Goal: Information Seeking & Learning: Learn about a topic

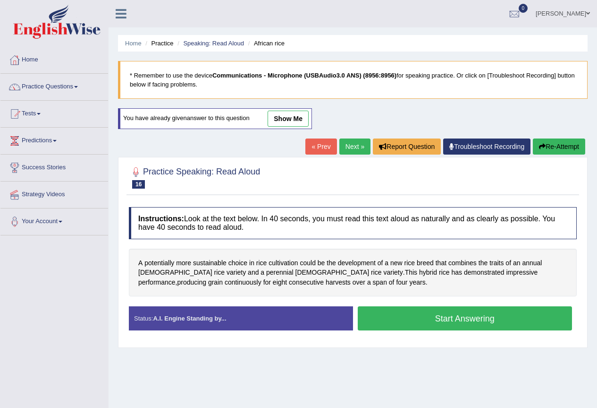
click at [293, 119] on link "show me" at bounding box center [288, 119] width 41 height 16
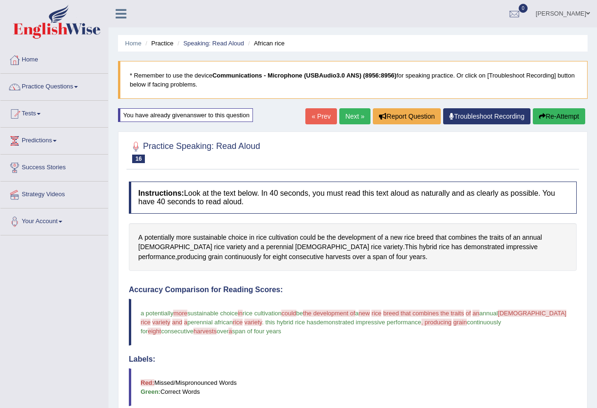
click at [351, 116] on link "Next »" at bounding box center [355, 116] width 31 height 16
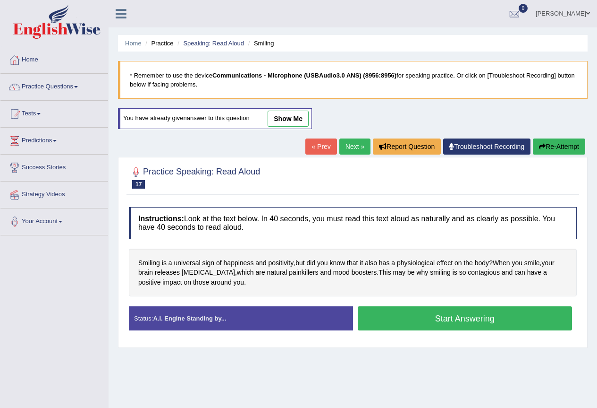
click at [69, 85] on link "Practice Questions" at bounding box center [54, 86] width 108 height 24
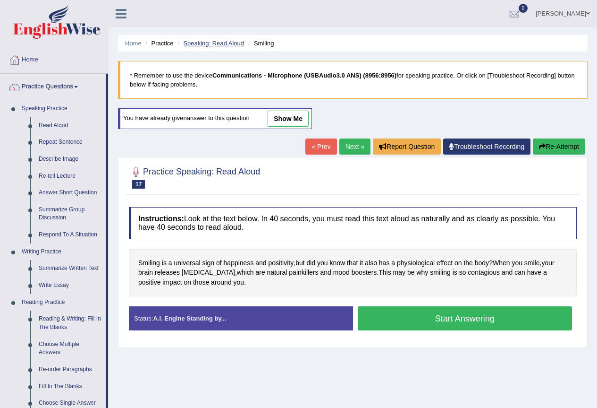
click at [192, 45] on link "Speaking: Read Aloud" at bounding box center [213, 43] width 61 height 7
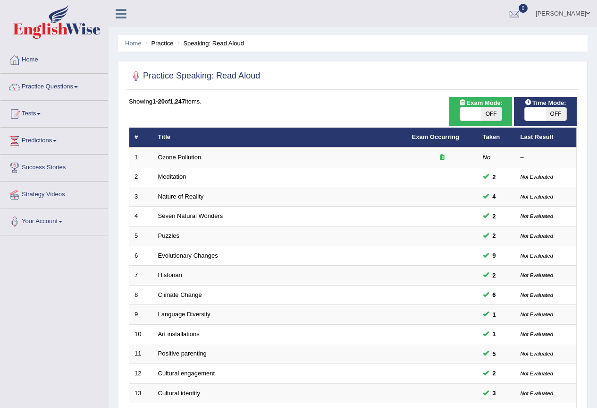
click at [482, 111] on span "OFF" at bounding box center [491, 113] width 21 height 13
checkbox input "true"
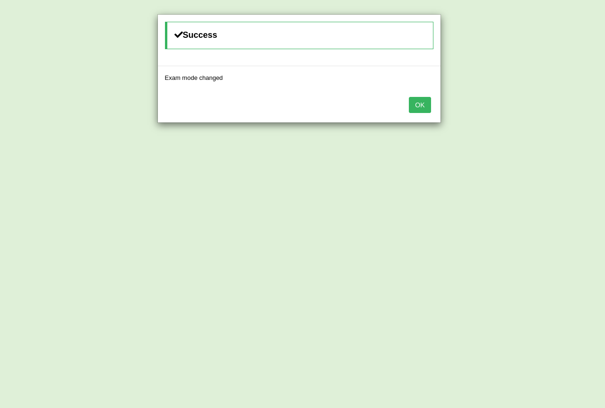
click at [422, 101] on button "OK" at bounding box center [420, 105] width 22 height 16
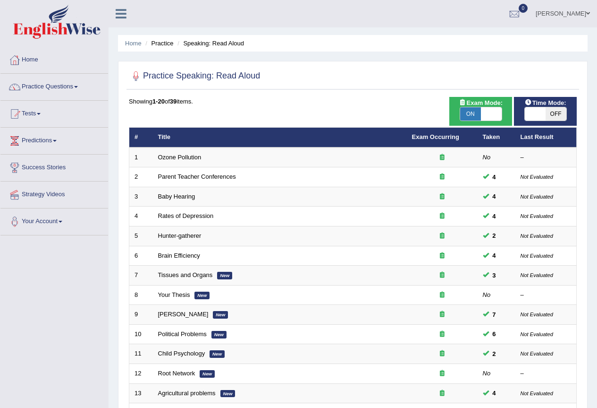
click at [551, 113] on span "OFF" at bounding box center [556, 113] width 21 height 13
checkbox input "true"
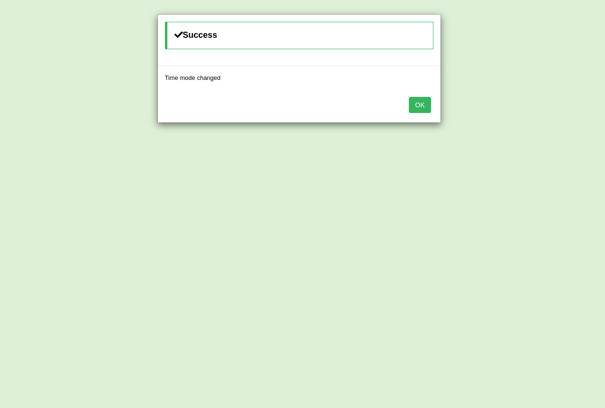
click at [414, 105] on button "OK" at bounding box center [420, 105] width 22 height 16
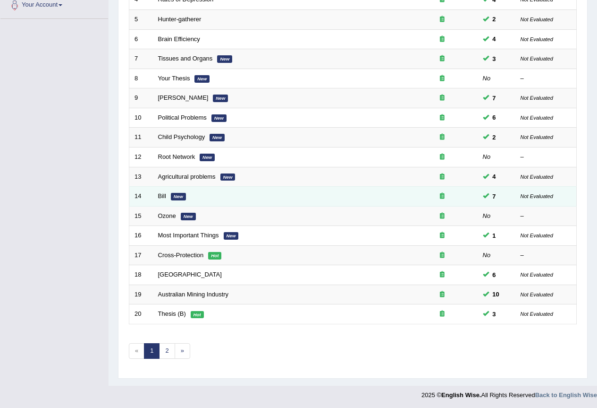
scroll to position [218, 0]
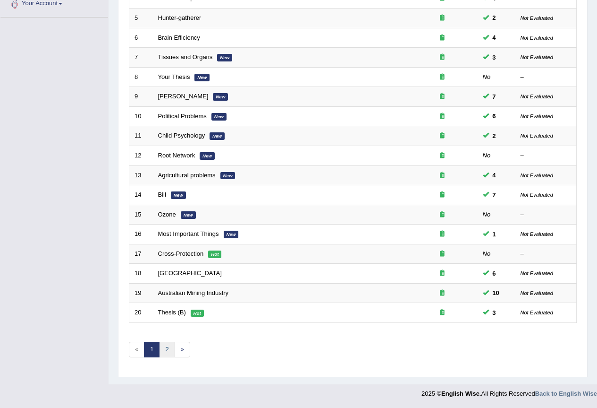
click at [164, 351] on link "2" at bounding box center [167, 349] width 16 height 16
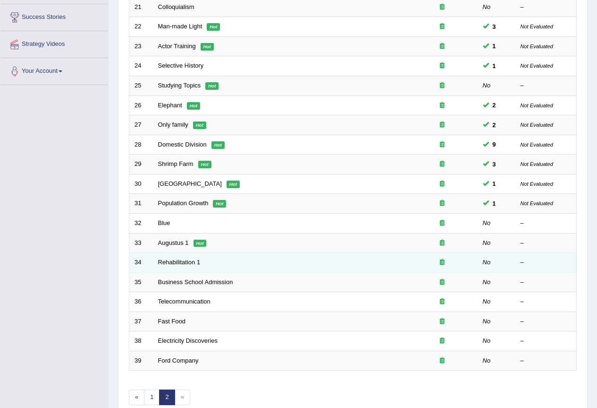
scroll to position [189, 0]
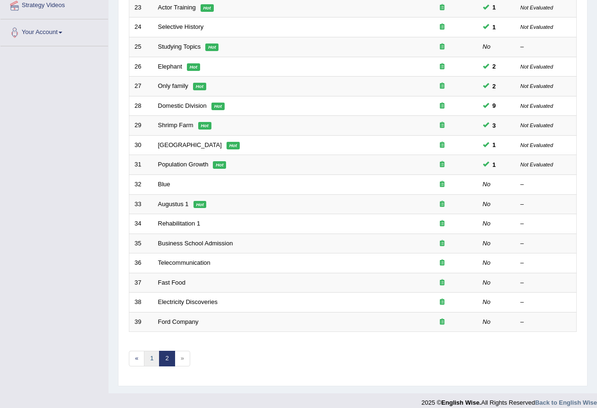
click at [149, 360] on link "1" at bounding box center [152, 358] width 16 height 16
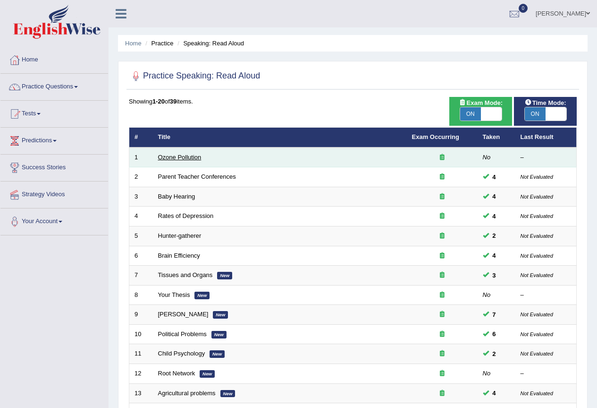
click at [180, 154] on link "Ozone Pollution" at bounding box center [179, 157] width 43 height 7
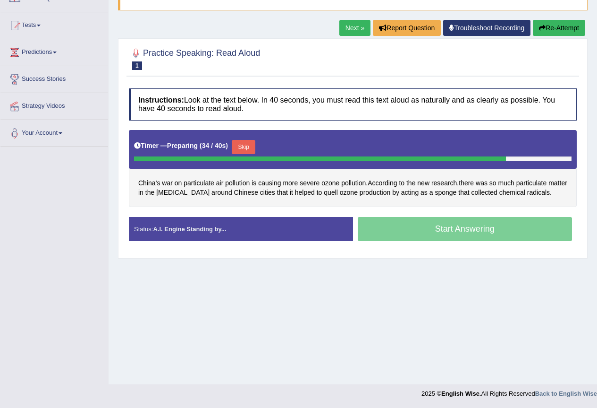
click at [399, 227] on div "Start Answering" at bounding box center [465, 230] width 224 height 26
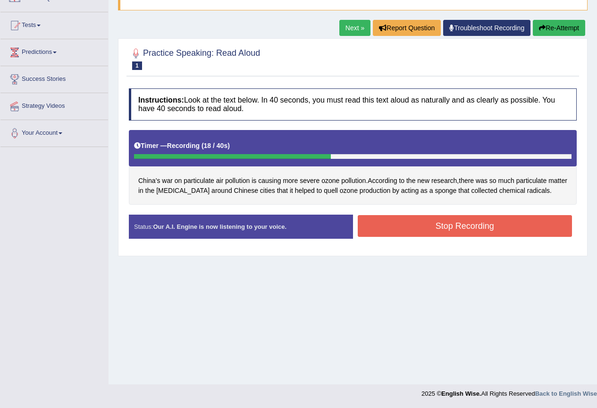
click at [444, 229] on button "Stop Recording" at bounding box center [465, 226] width 215 height 22
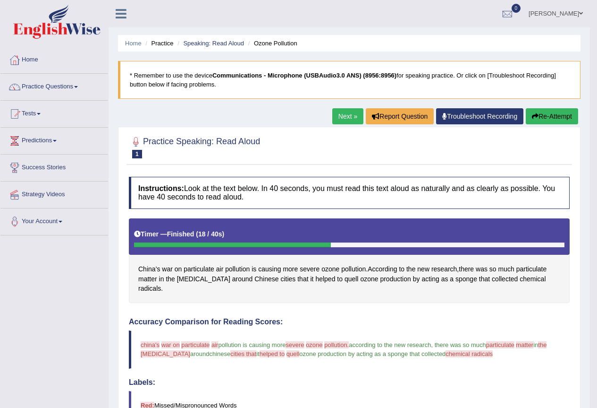
click at [343, 119] on link "Next »" at bounding box center [348, 116] width 31 height 16
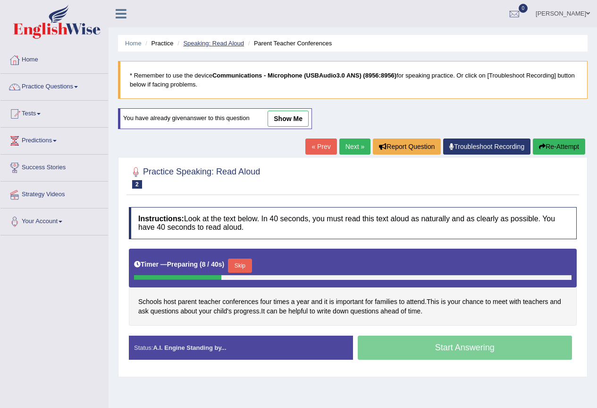
click at [221, 42] on link "Speaking: Read Aloud" at bounding box center [213, 43] width 61 height 7
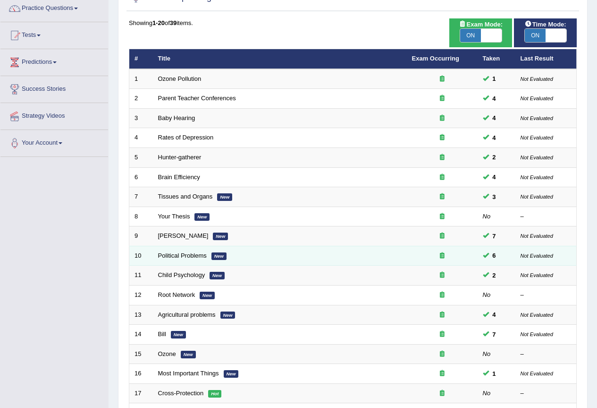
scroll to position [94, 0]
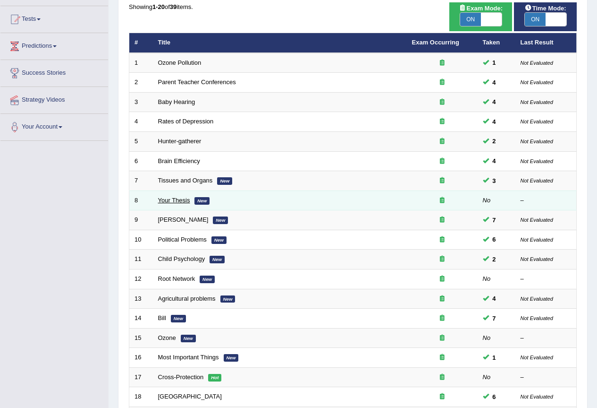
click at [179, 202] on link "Your Thesis" at bounding box center [174, 199] width 32 height 7
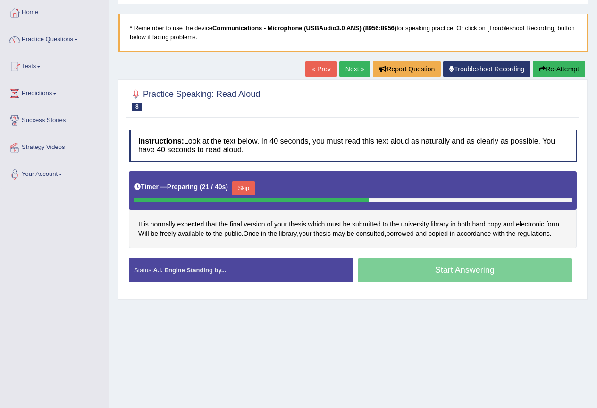
click at [254, 189] on button "Skip" at bounding box center [244, 188] width 24 height 14
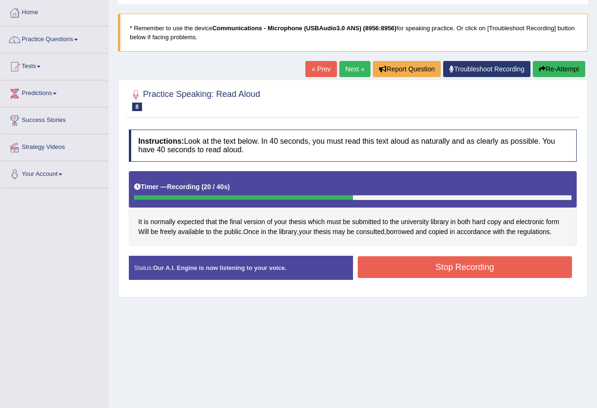
drag, startPoint x: 494, startPoint y: 268, endPoint x: 486, endPoint y: 269, distance: 8.6
click at [493, 269] on button "Stop Recording" at bounding box center [465, 267] width 215 height 22
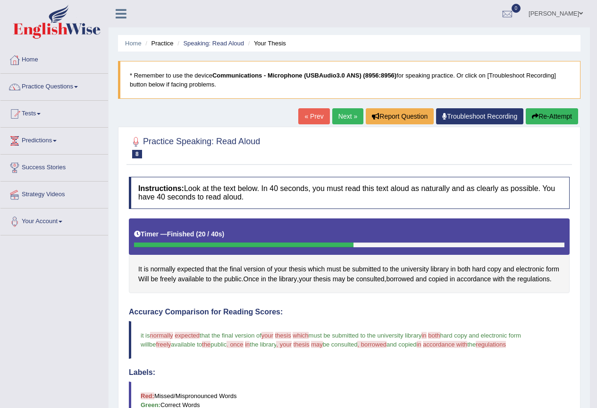
click at [341, 118] on link "Next »" at bounding box center [348, 116] width 31 height 16
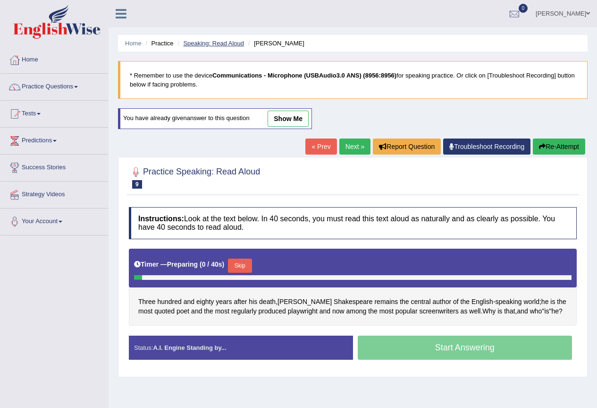
click at [219, 41] on link "Speaking: Read Aloud" at bounding box center [213, 43] width 61 height 7
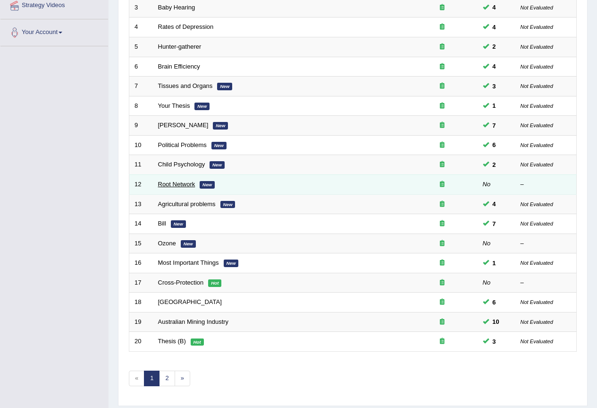
click at [176, 185] on link "Root Network" at bounding box center [176, 183] width 37 height 7
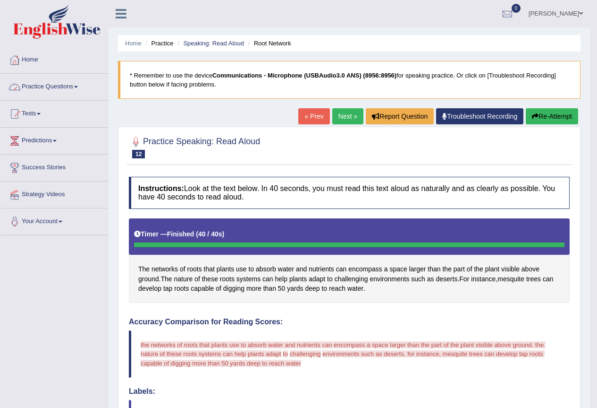
click at [80, 85] on link "Practice Questions" at bounding box center [54, 86] width 108 height 24
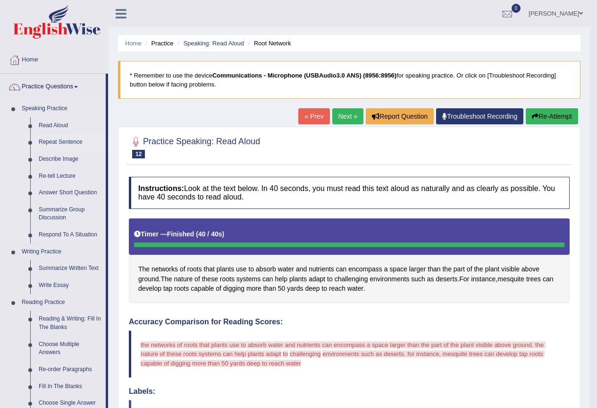
click at [78, 140] on link "Repeat Sentence" at bounding box center [69, 142] width 71 height 17
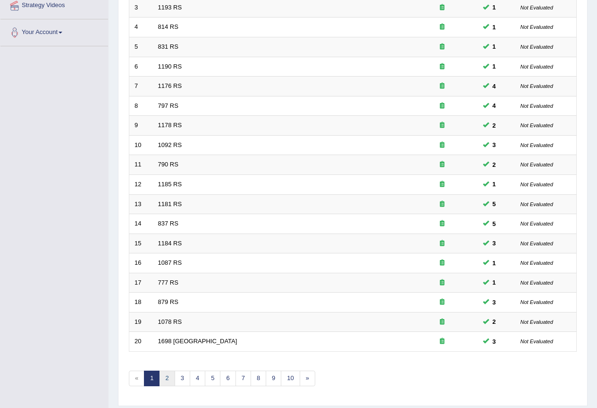
click at [167, 379] on link "2" at bounding box center [167, 378] width 16 height 16
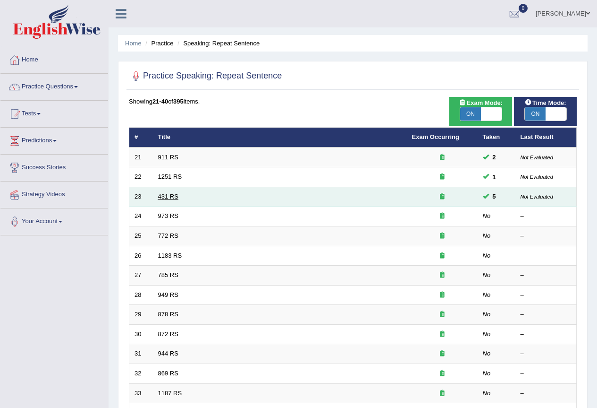
click at [168, 198] on link "431 RS" at bounding box center [168, 196] width 20 height 7
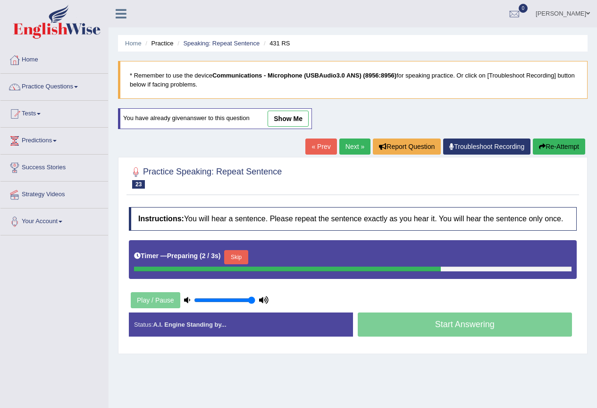
click at [287, 117] on link "show me" at bounding box center [288, 119] width 41 height 16
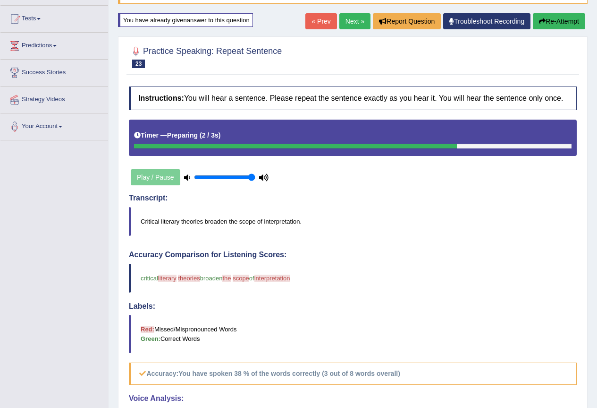
scroll to position [47, 0]
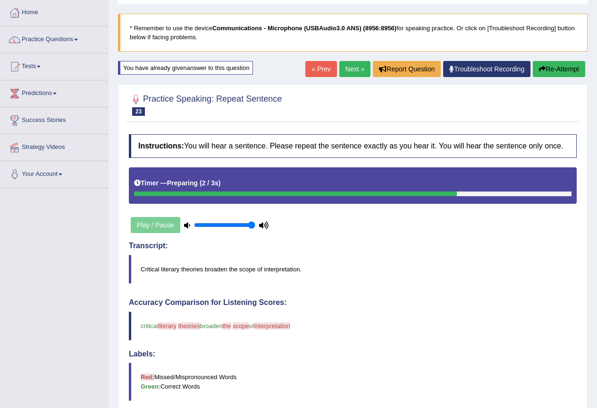
click at [313, 67] on link "« Prev" at bounding box center [321, 69] width 31 height 16
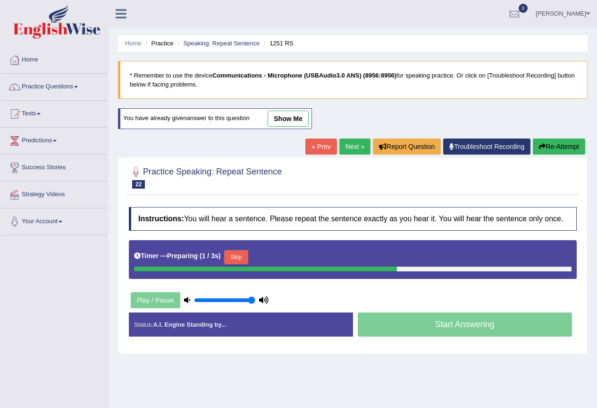
click at [293, 120] on link "show me" at bounding box center [288, 119] width 41 height 16
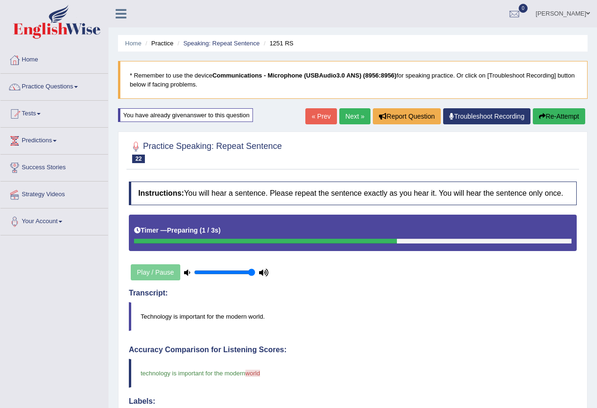
click at [314, 117] on link "« Prev" at bounding box center [321, 116] width 31 height 16
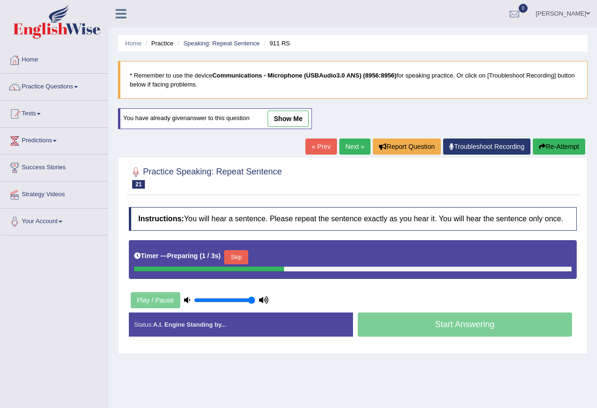
click at [290, 120] on link "show me" at bounding box center [288, 119] width 41 height 16
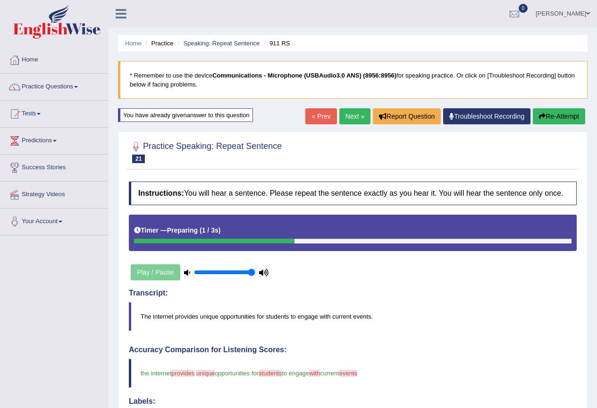
click at [317, 115] on link "« Prev" at bounding box center [321, 116] width 31 height 16
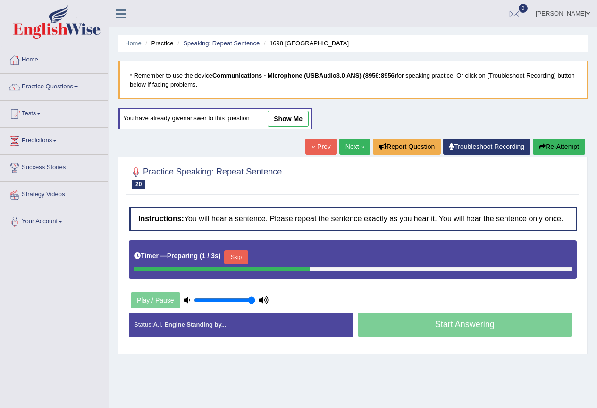
click at [290, 119] on link "show me" at bounding box center [288, 119] width 41 height 16
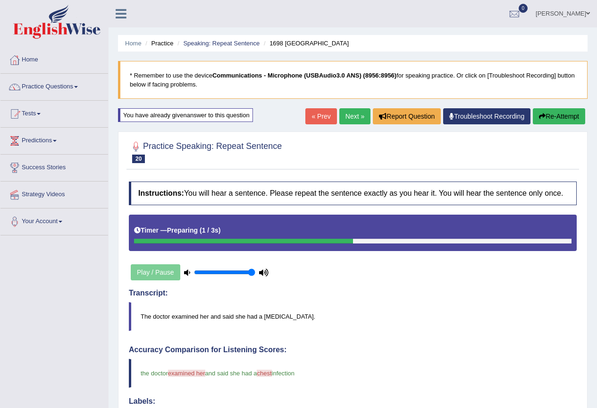
click at [77, 89] on link "Practice Questions" at bounding box center [54, 86] width 108 height 24
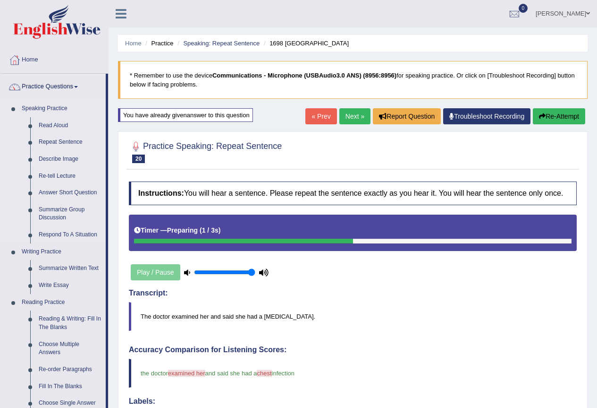
click at [74, 157] on link "Describe Image" at bounding box center [69, 159] width 71 height 17
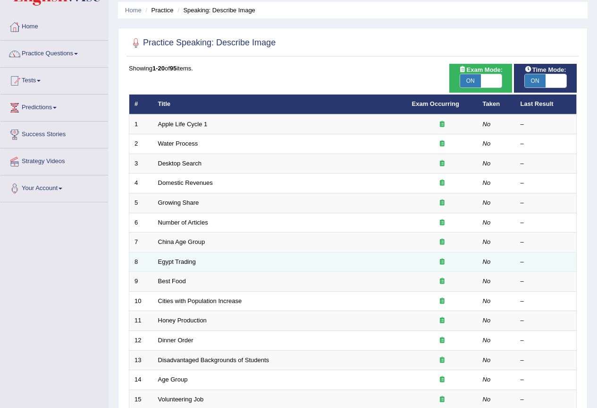
scroll to position [47, 0]
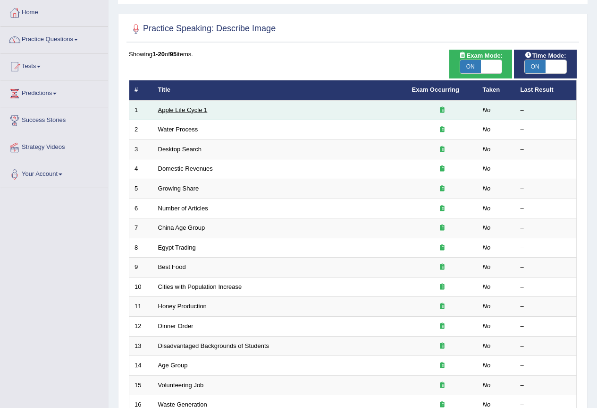
click at [194, 111] on link "Apple Life Cycle 1" at bounding box center [183, 109] width 50 height 7
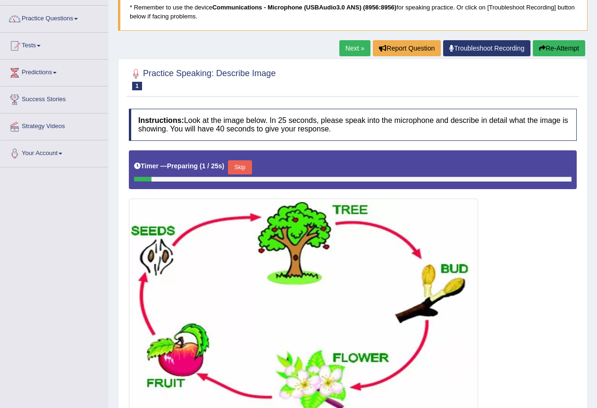
scroll to position [142, 0]
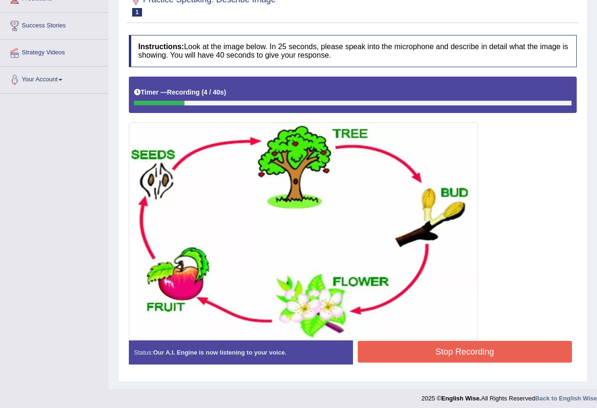
click at [415, 353] on button "Stop Recording" at bounding box center [465, 352] width 215 height 22
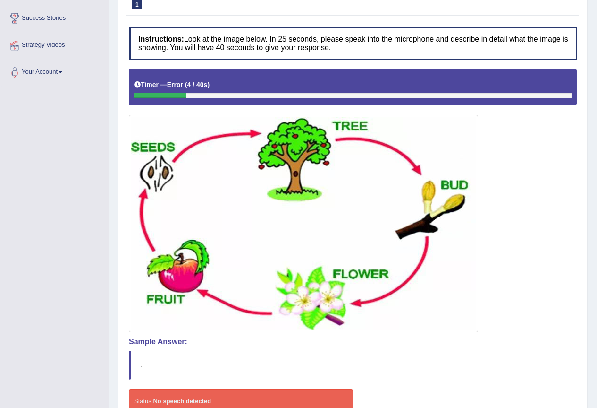
scroll to position [14, 0]
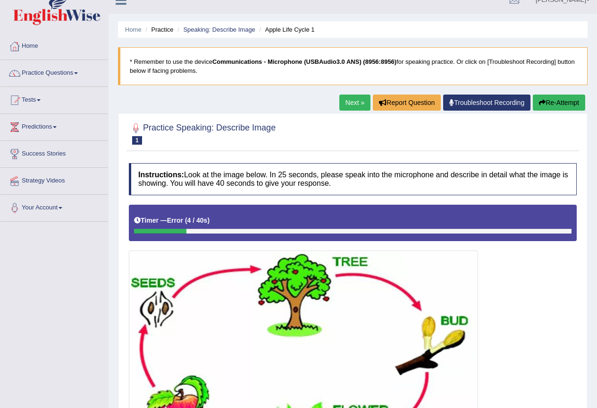
click at [353, 103] on link "Next »" at bounding box center [355, 102] width 31 height 16
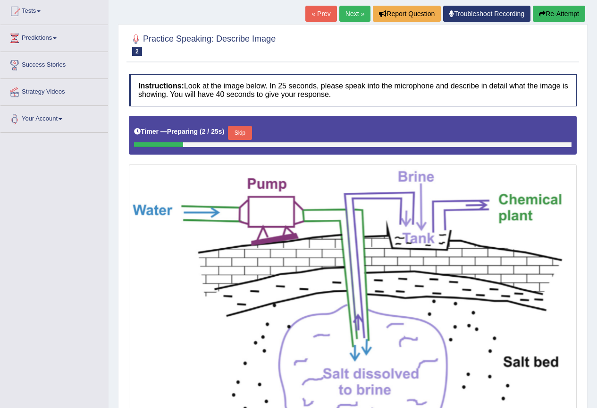
scroll to position [47, 0]
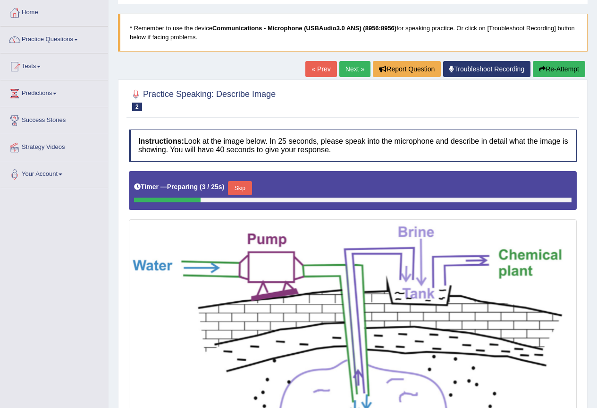
click at [350, 68] on link "Next »" at bounding box center [355, 69] width 31 height 16
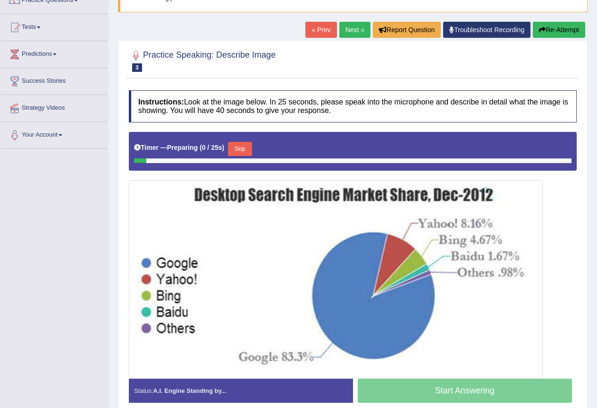
scroll to position [94, 0]
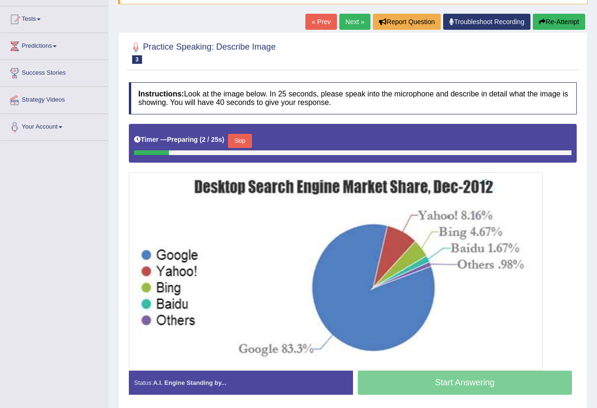
drag, startPoint x: 354, startPoint y: 23, endPoint x: 347, endPoint y: 26, distance: 8.0
click at [353, 22] on link "Next »" at bounding box center [355, 22] width 31 height 16
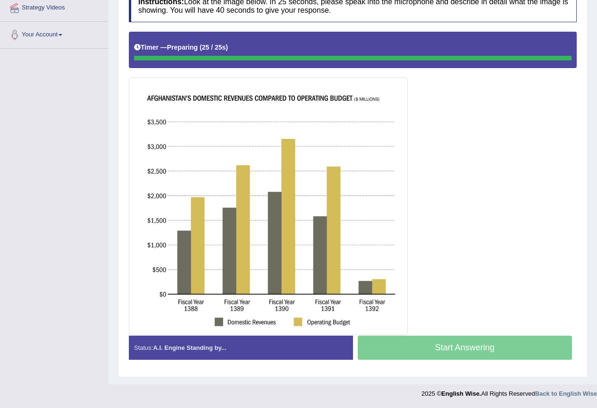
scroll to position [187, 0]
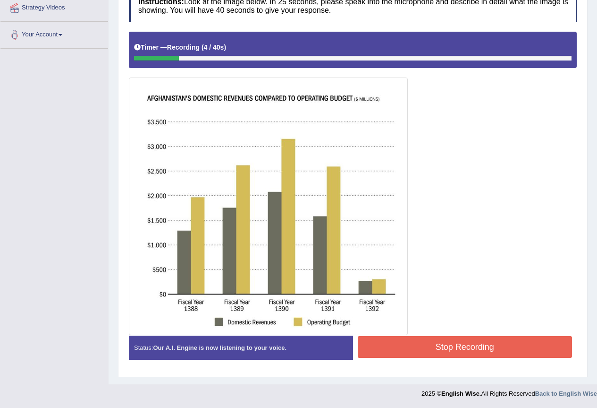
click at [413, 343] on button "Stop Recording" at bounding box center [465, 347] width 215 height 22
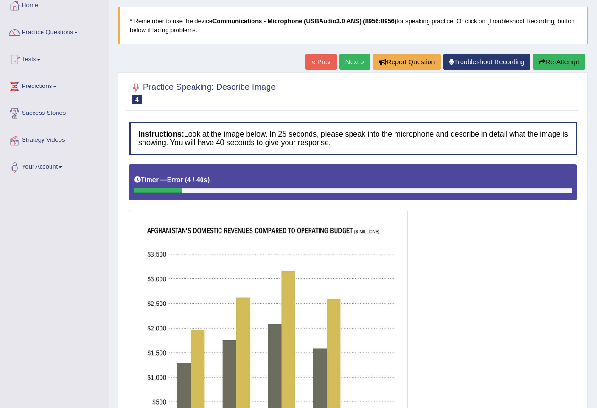
scroll to position [54, 0]
click at [353, 65] on link "Next »" at bounding box center [355, 62] width 31 height 16
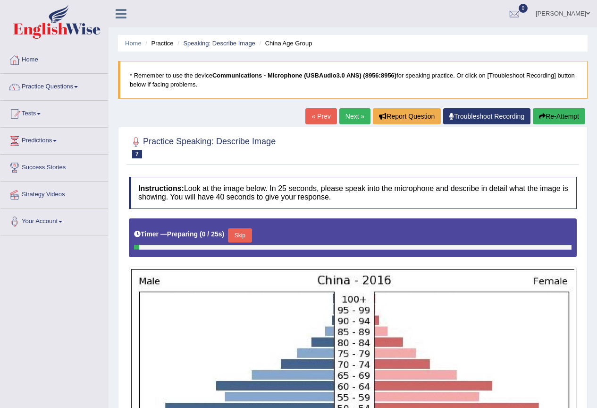
click at [350, 116] on link "Next »" at bounding box center [355, 116] width 31 height 16
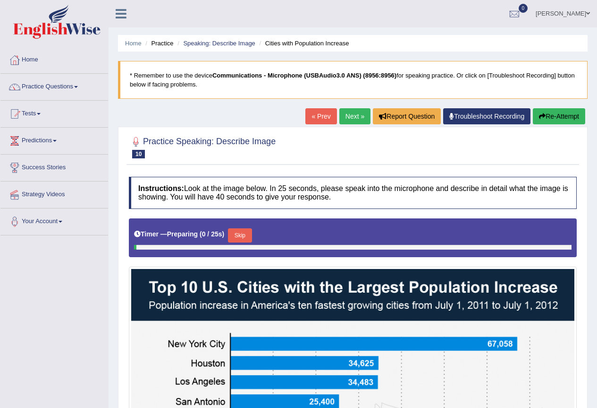
click at [353, 117] on link "Next »" at bounding box center [355, 116] width 31 height 16
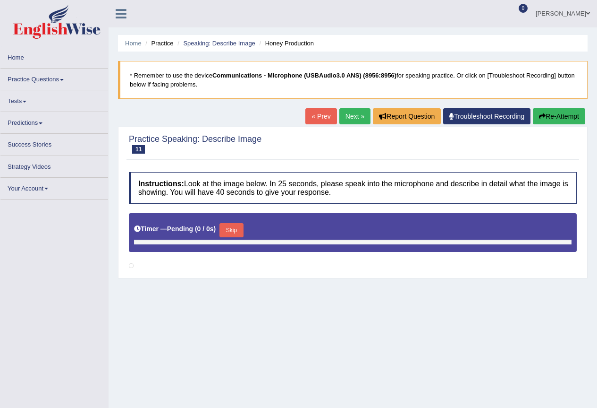
click at [318, 116] on link "« Prev" at bounding box center [321, 116] width 31 height 16
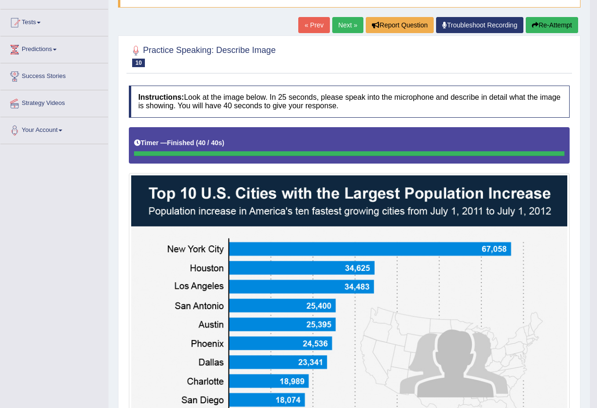
scroll to position [94, 0]
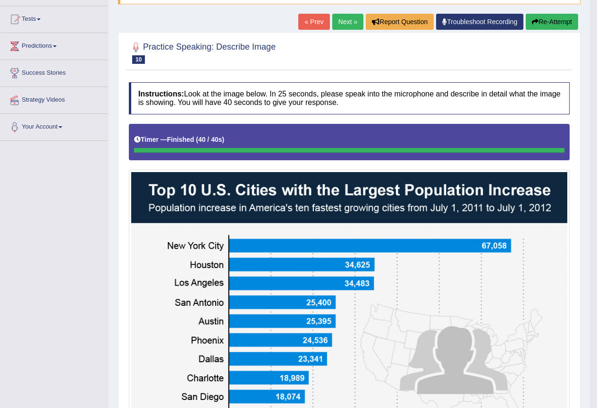
click at [343, 25] on link "Next »" at bounding box center [348, 22] width 31 height 16
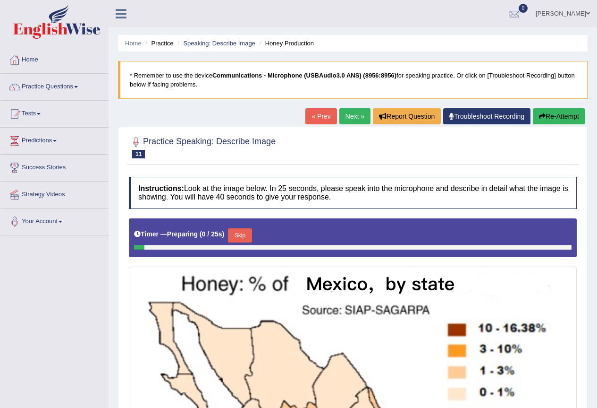
scroll to position [47, 0]
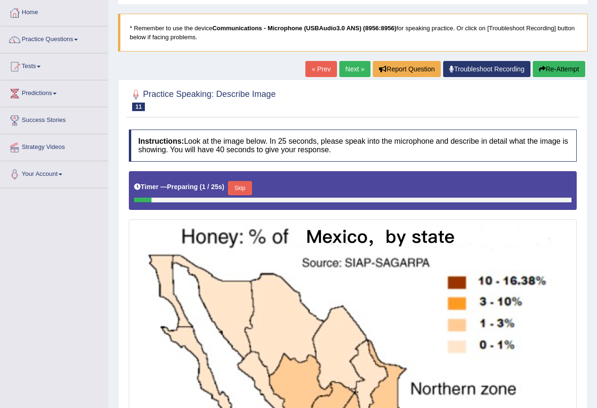
click at [354, 72] on link "Next »" at bounding box center [355, 69] width 31 height 16
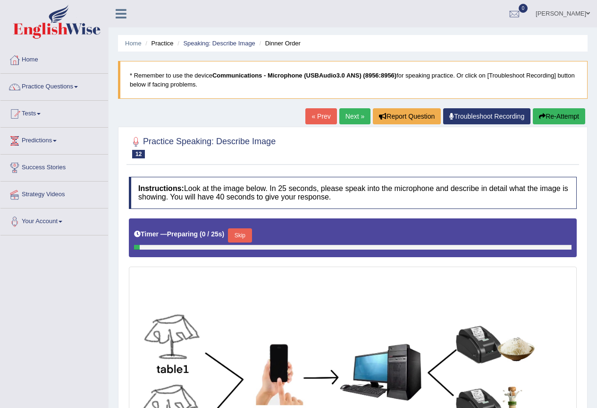
click at [317, 115] on link "« Prev" at bounding box center [321, 116] width 31 height 16
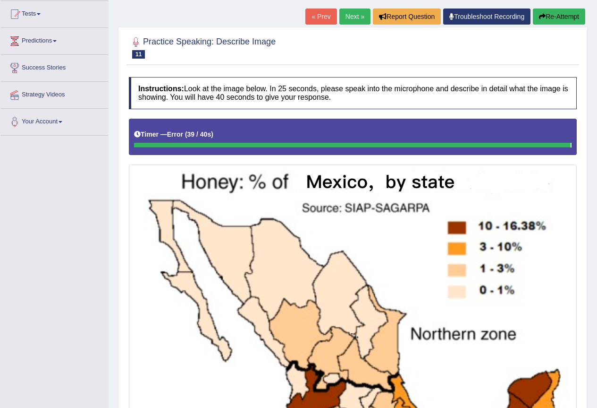
scroll to position [94, 0]
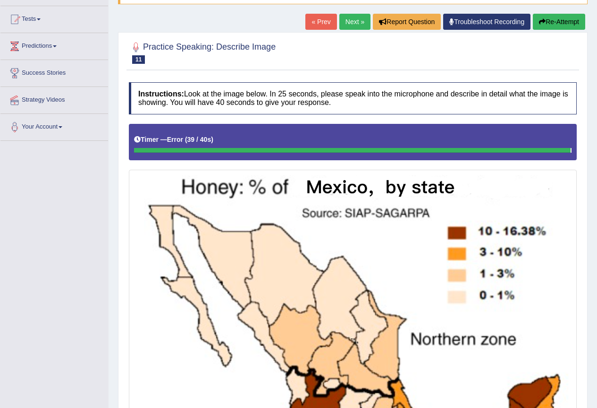
click at [350, 20] on link "Next »" at bounding box center [355, 22] width 31 height 16
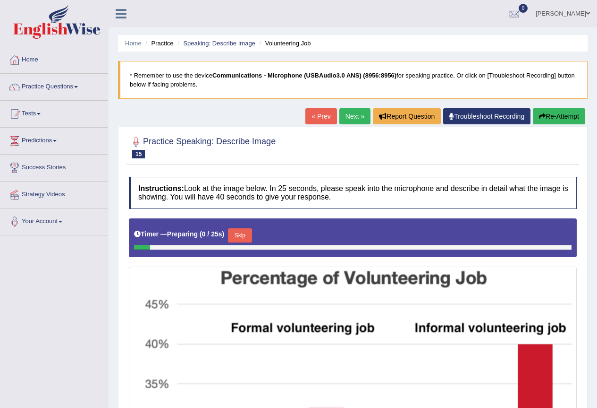
click at [351, 115] on link "Next »" at bounding box center [355, 116] width 31 height 16
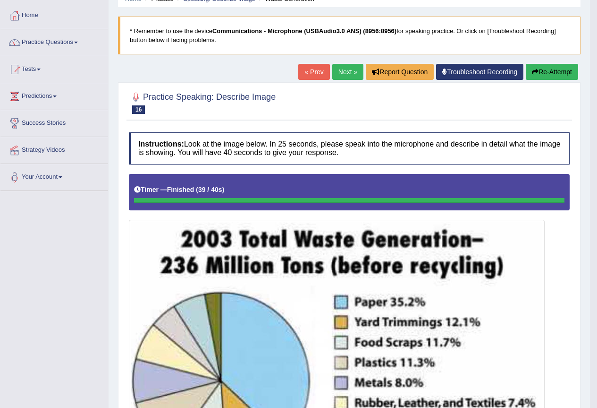
scroll to position [3, 0]
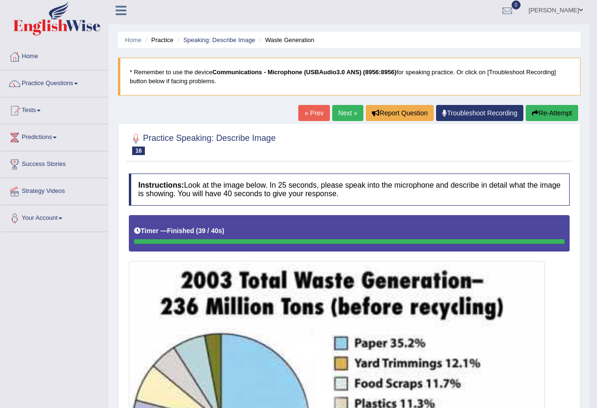
click at [351, 115] on link "Next »" at bounding box center [348, 113] width 31 height 16
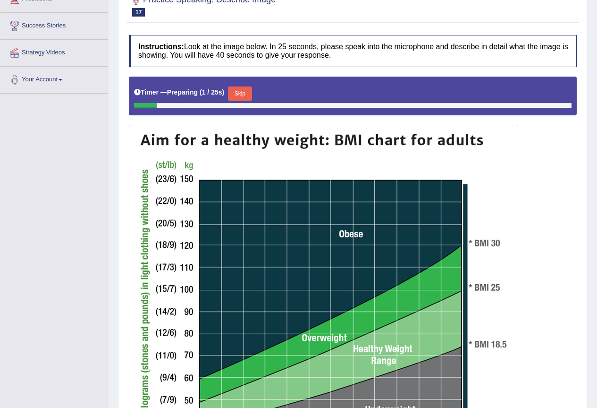
scroll to position [94, 0]
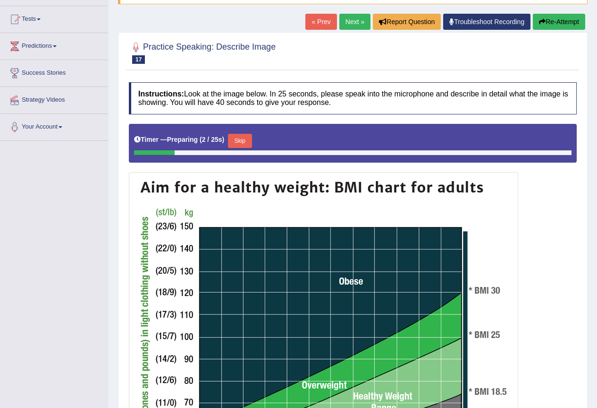
click at [352, 21] on link "Next »" at bounding box center [355, 22] width 31 height 16
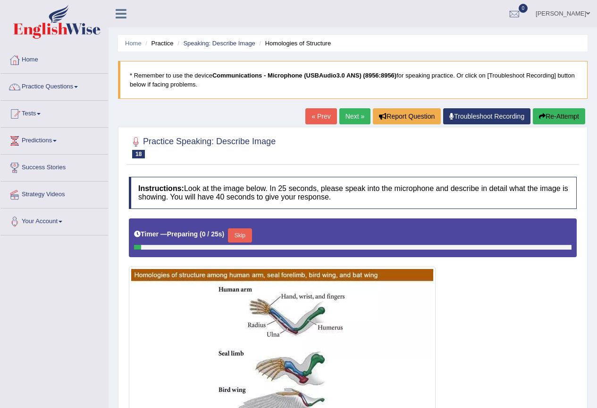
click at [353, 122] on link "Next »" at bounding box center [355, 116] width 31 height 16
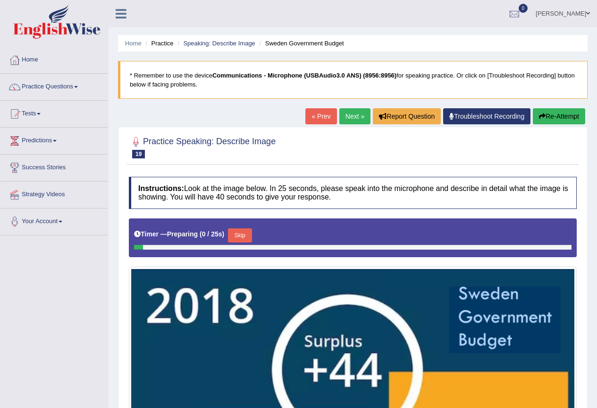
click at [350, 117] on link "Next »" at bounding box center [355, 116] width 31 height 16
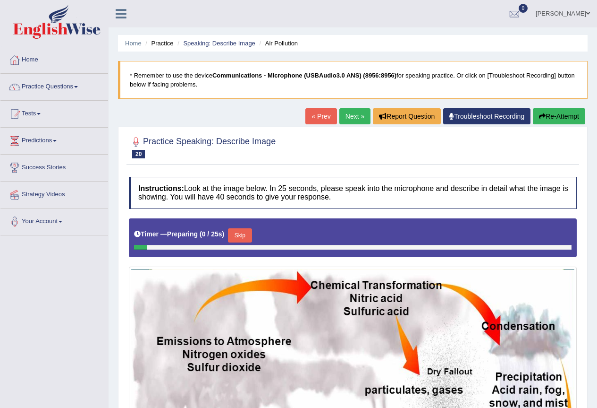
click at [350, 117] on link "Next »" at bounding box center [355, 116] width 31 height 16
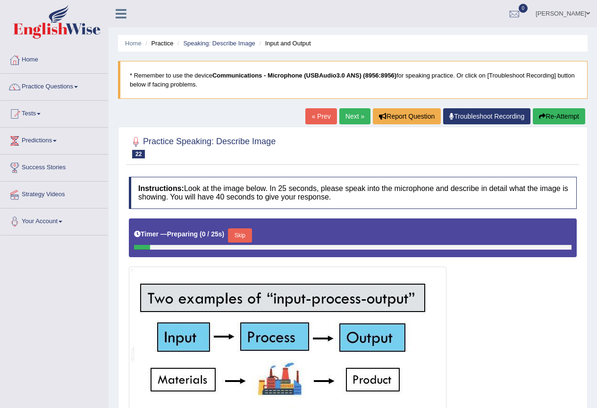
click at [350, 117] on link "Next »" at bounding box center [355, 116] width 31 height 16
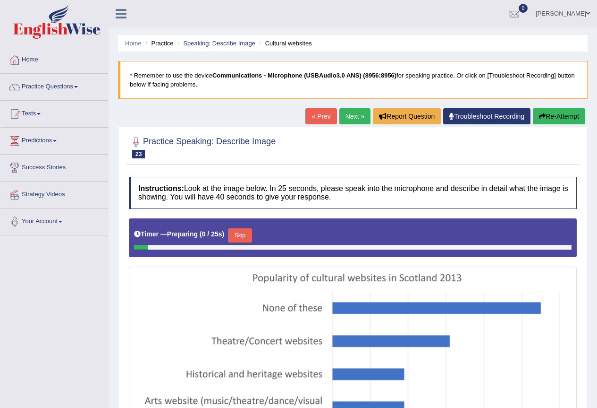
click at [350, 117] on link "Next »" at bounding box center [355, 116] width 31 height 16
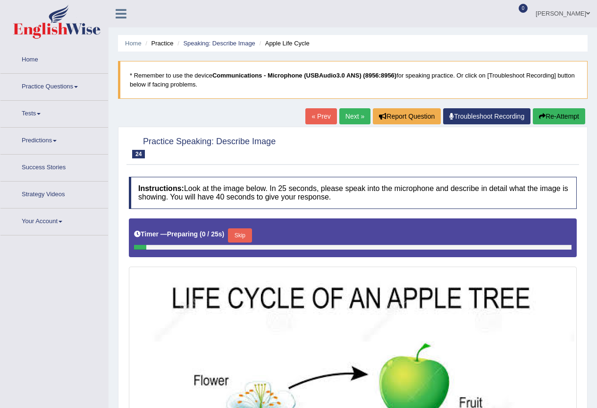
click at [350, 117] on link "Next »" at bounding box center [355, 116] width 31 height 16
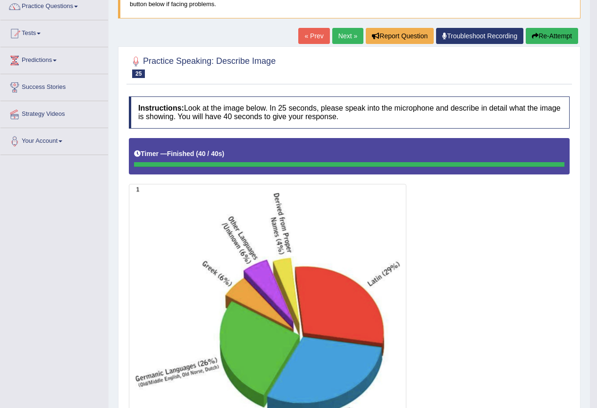
scroll to position [47, 0]
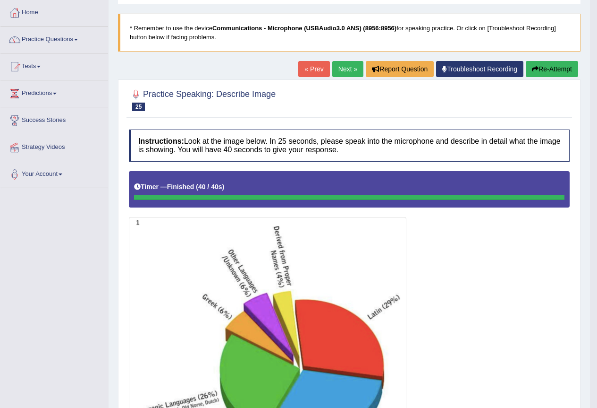
click at [341, 72] on link "Next »" at bounding box center [348, 69] width 31 height 16
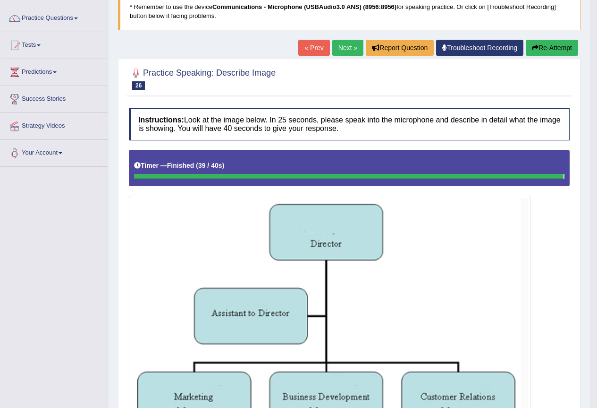
scroll to position [36, 0]
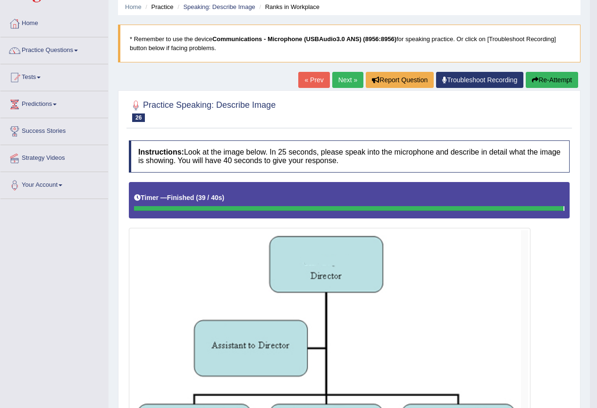
click at [346, 80] on link "Next »" at bounding box center [348, 80] width 31 height 16
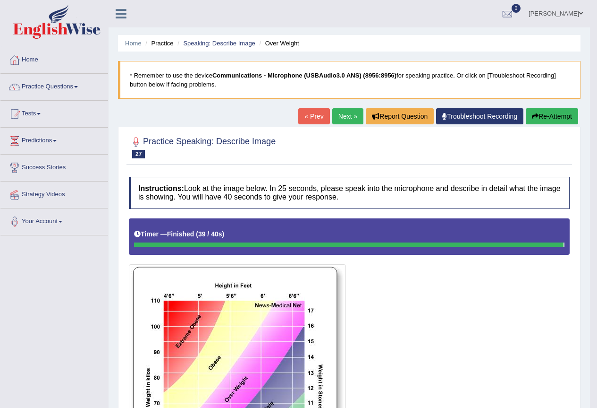
click at [341, 118] on link "Next »" at bounding box center [348, 116] width 31 height 16
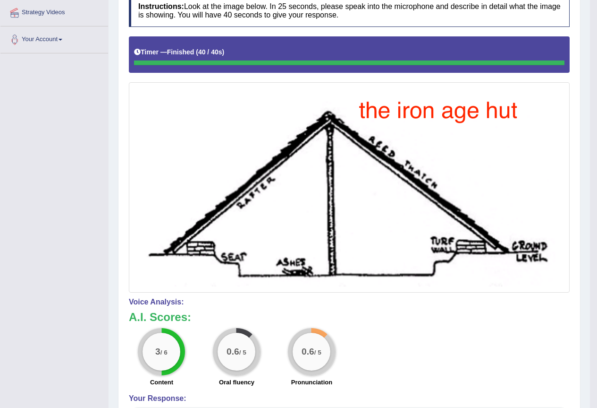
scroll to position [47, 0]
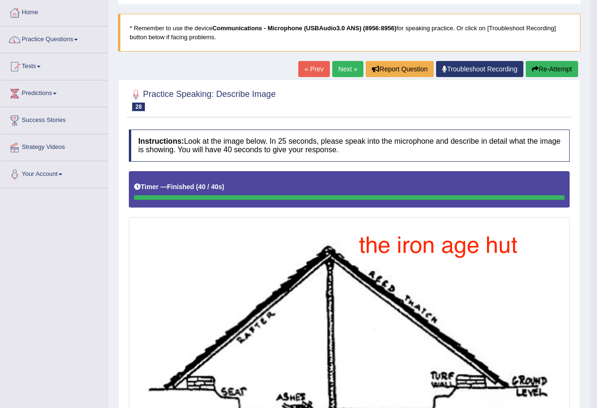
click at [348, 67] on link "Next »" at bounding box center [348, 69] width 31 height 16
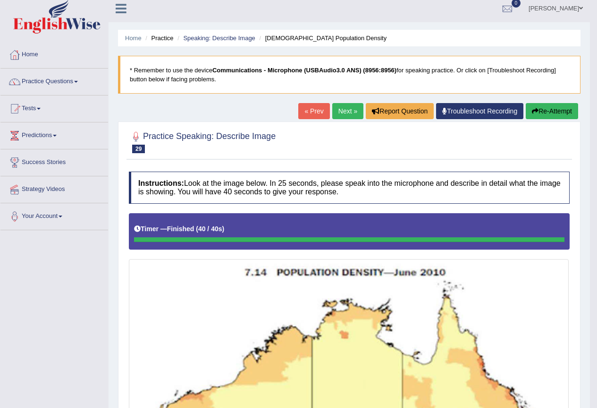
scroll to position [5, 0]
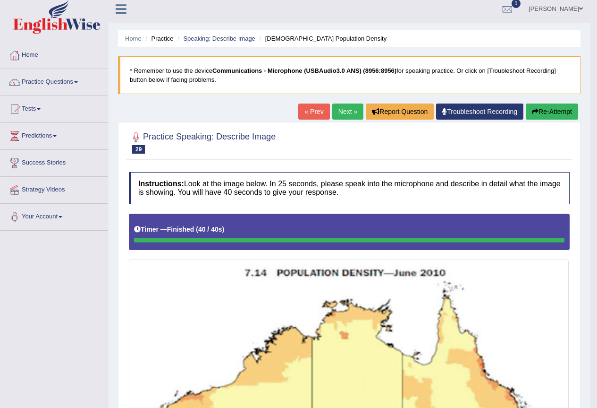
click at [339, 113] on link "Next »" at bounding box center [348, 111] width 31 height 16
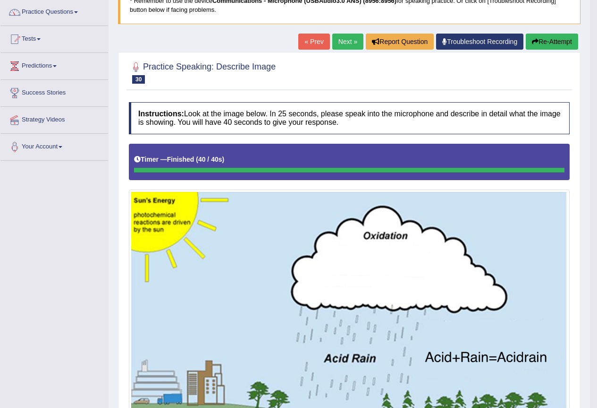
scroll to position [47, 0]
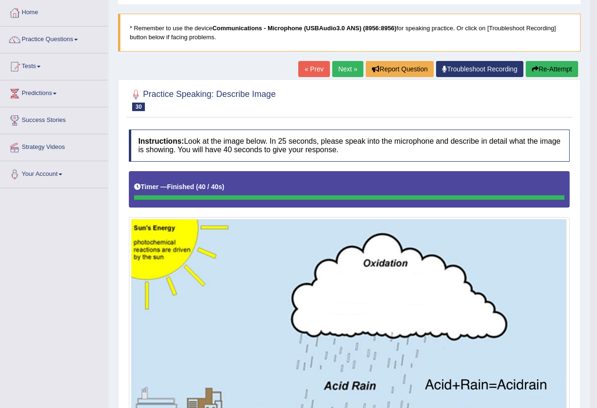
click at [340, 72] on link "Next »" at bounding box center [348, 69] width 31 height 16
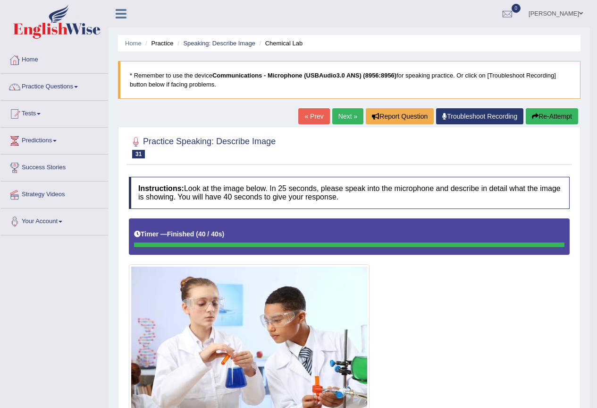
click at [344, 114] on link "Next »" at bounding box center [348, 116] width 31 height 16
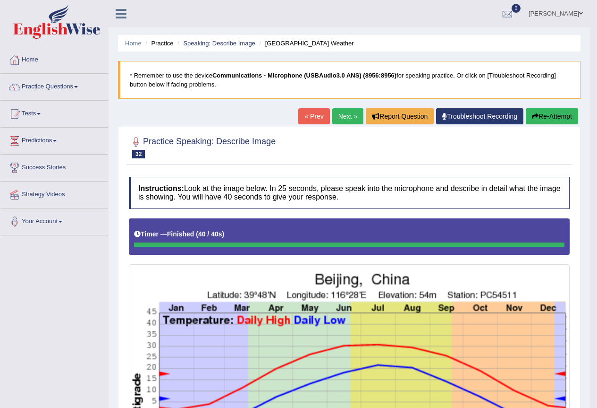
click at [346, 114] on link "Next »" at bounding box center [348, 116] width 31 height 16
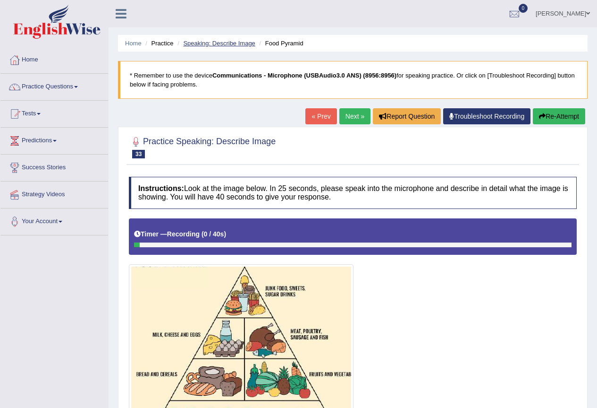
click at [210, 42] on link "Speaking: Describe Image" at bounding box center [219, 43] width 72 height 7
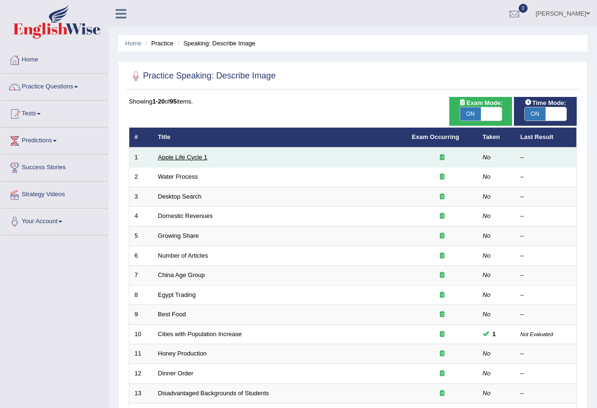
click at [183, 154] on link "Apple Life Cycle 1" at bounding box center [183, 157] width 50 height 7
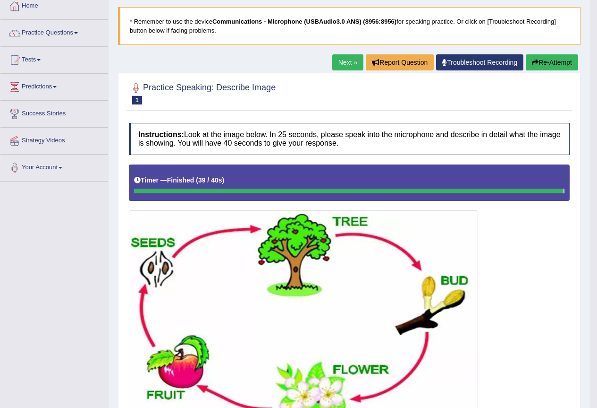
scroll to position [47, 0]
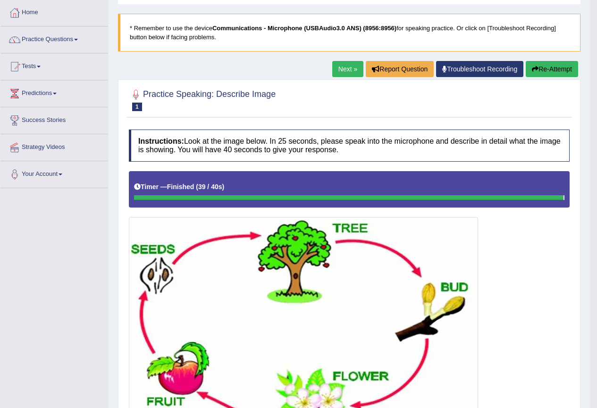
click at [543, 72] on button "Re-Attempt" at bounding box center [552, 69] width 52 height 16
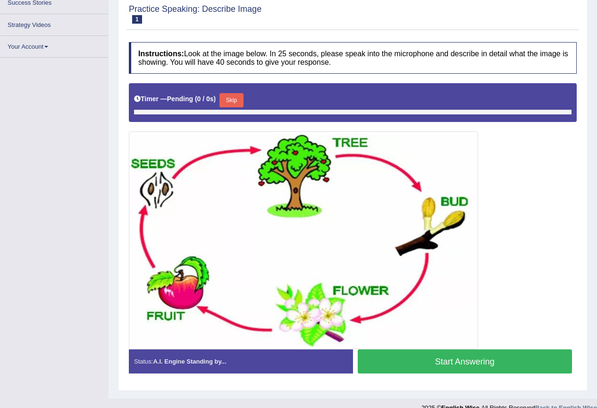
scroll to position [161, 0]
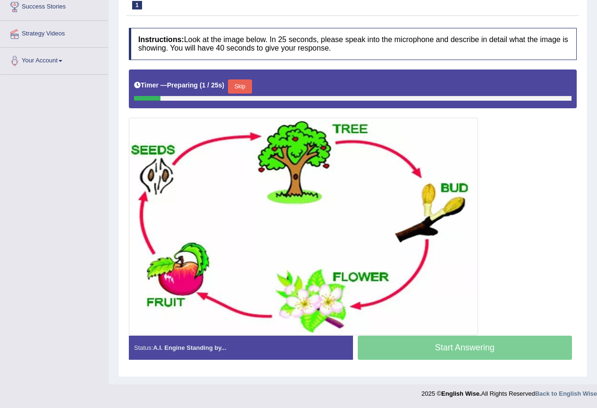
click at [243, 89] on button "Skip" at bounding box center [240, 86] width 24 height 14
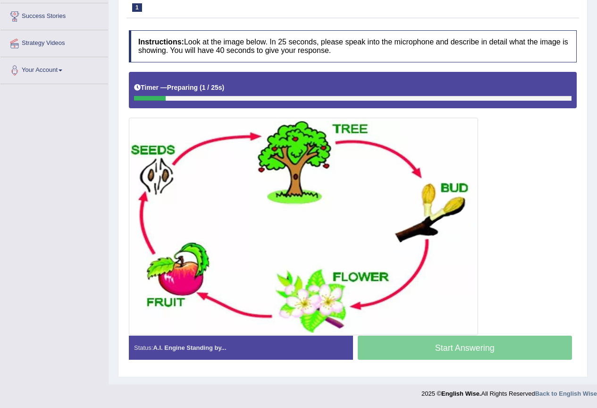
scroll to position [151, 0]
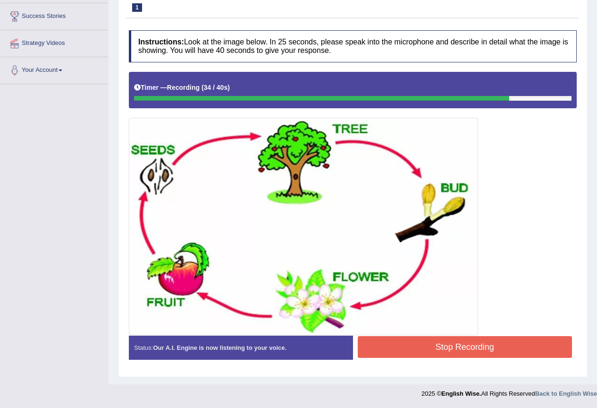
drag, startPoint x: 405, startPoint y: 347, endPoint x: 403, endPoint y: 353, distance: 6.1
click at [405, 352] on button "Stop Recording" at bounding box center [465, 347] width 215 height 22
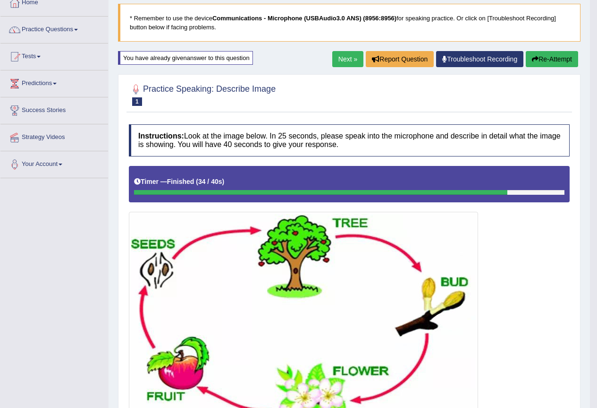
scroll to position [57, 0]
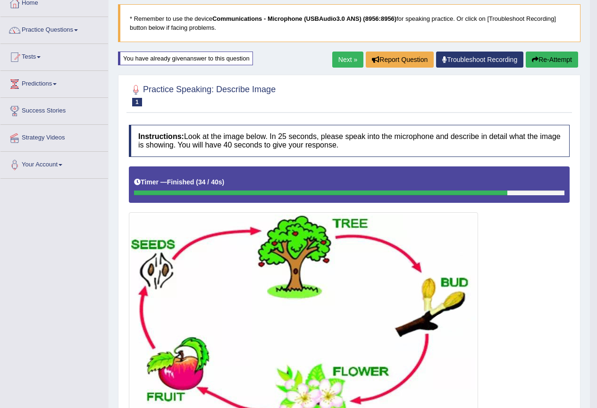
click at [341, 60] on link "Next »" at bounding box center [348, 59] width 31 height 16
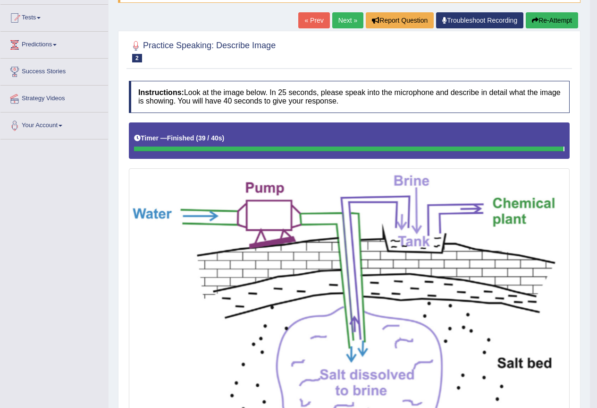
scroll to position [94, 0]
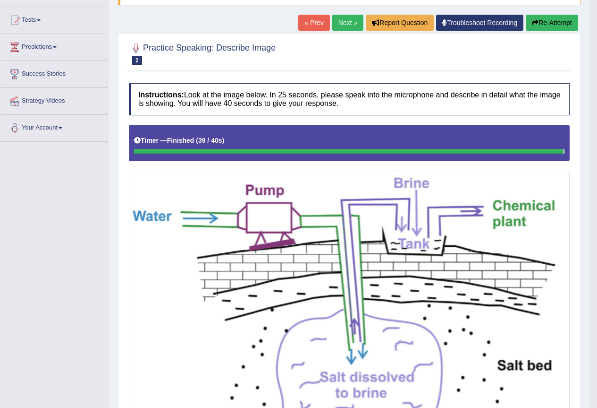
click at [535, 20] on icon "button" at bounding box center [535, 22] width 7 height 7
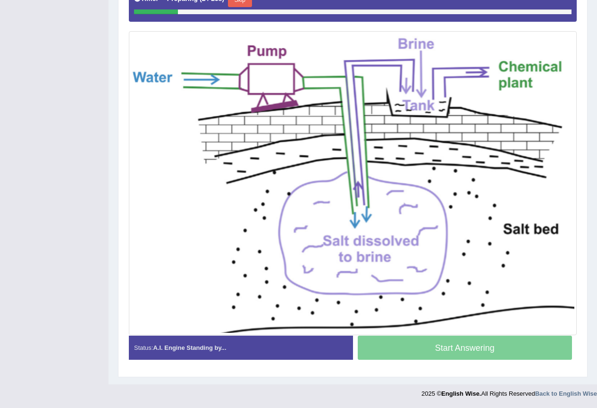
scroll to position [218, 0]
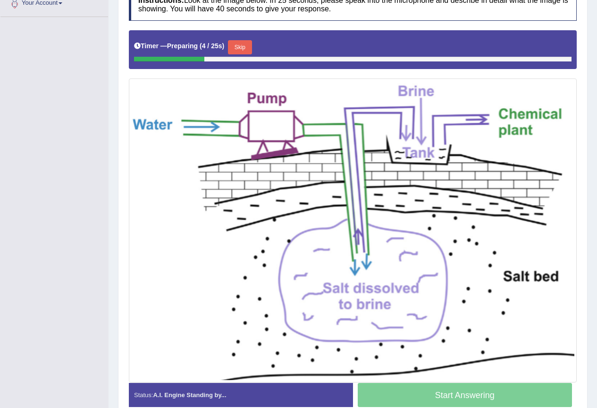
click at [247, 50] on button "Skip" at bounding box center [240, 47] width 24 height 14
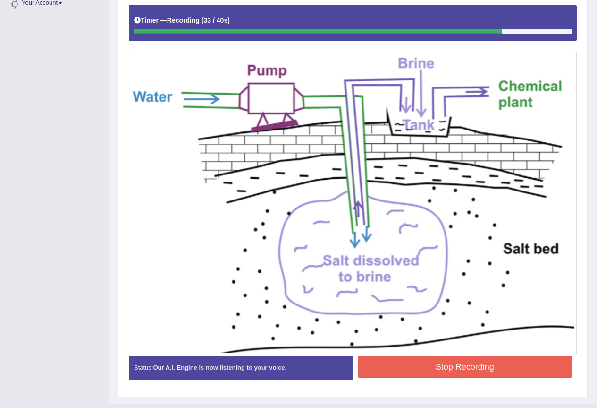
click at [460, 368] on button "Stop Recording" at bounding box center [465, 367] width 215 height 22
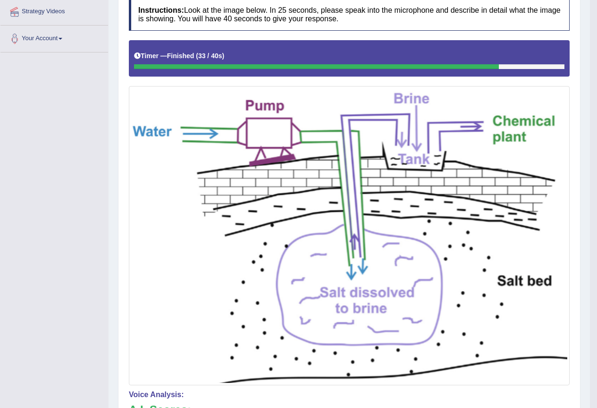
scroll to position [77, 0]
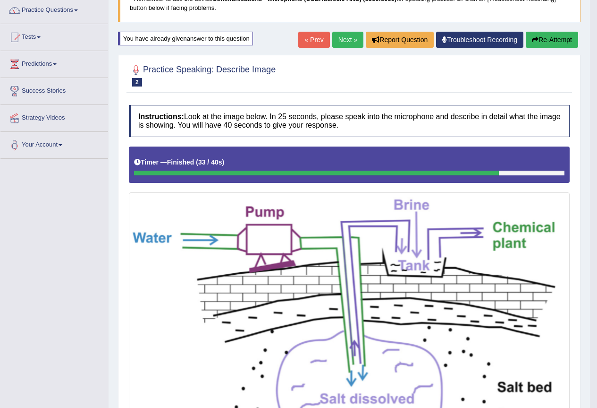
click at [545, 42] on button "Re-Attempt" at bounding box center [552, 40] width 52 height 16
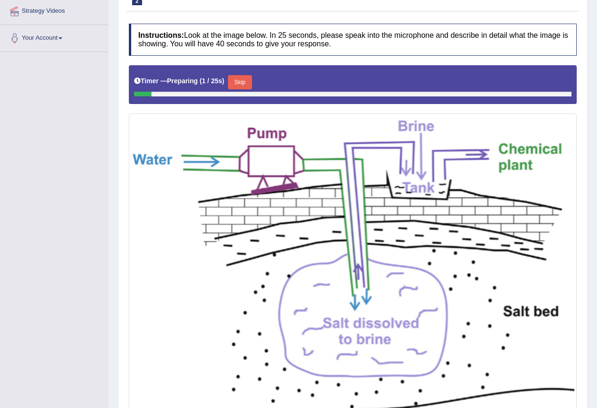
scroll to position [230, 0]
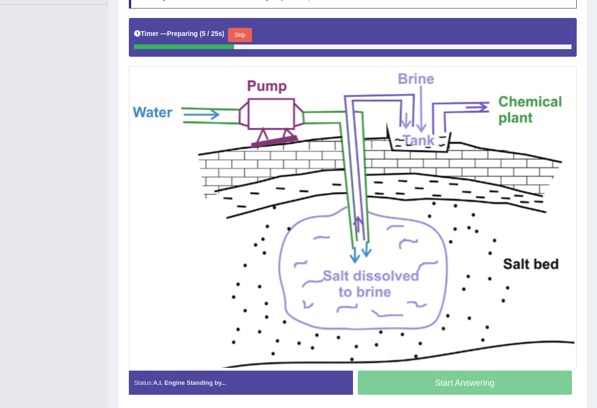
click at [249, 34] on button "Skip" at bounding box center [240, 35] width 24 height 14
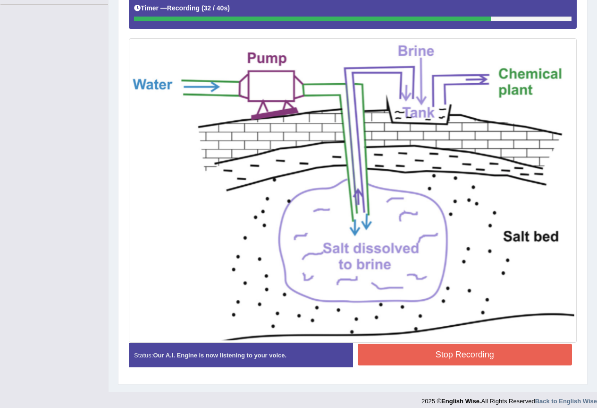
click at [461, 355] on button "Stop Recording" at bounding box center [465, 354] width 215 height 22
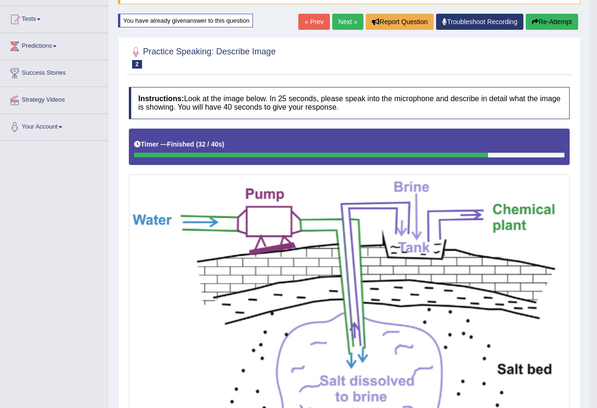
scroll to position [89, 0]
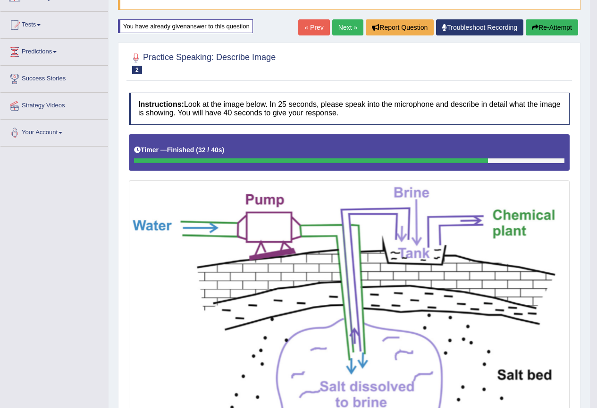
click at [349, 26] on link "Next »" at bounding box center [348, 27] width 31 height 16
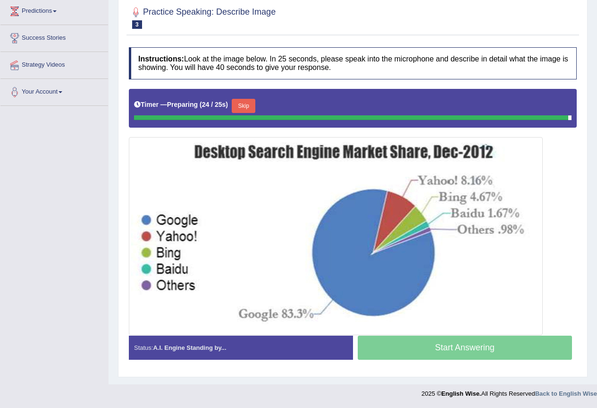
scroll to position [127, 0]
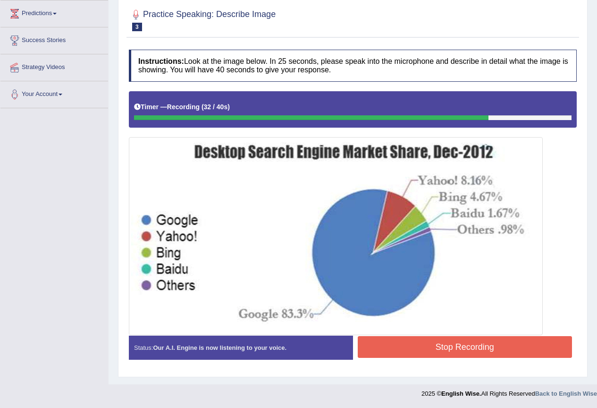
click at [399, 348] on button "Stop Recording" at bounding box center [465, 347] width 215 height 22
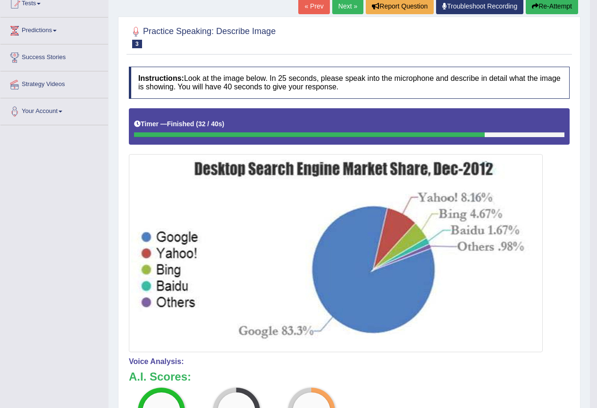
scroll to position [80, 0]
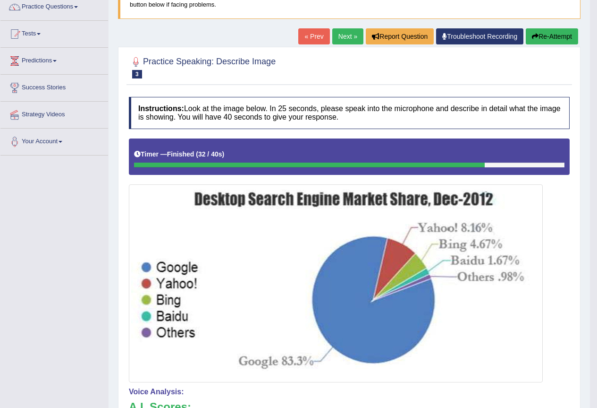
click at [537, 39] on icon "button" at bounding box center [535, 36] width 7 height 7
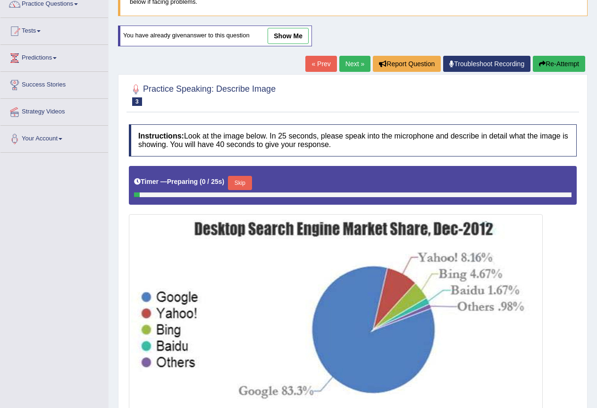
scroll to position [83, 0]
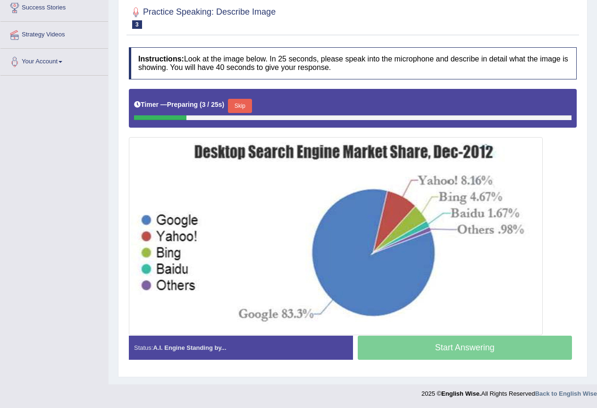
click at [239, 104] on button "Skip" at bounding box center [240, 106] width 24 height 14
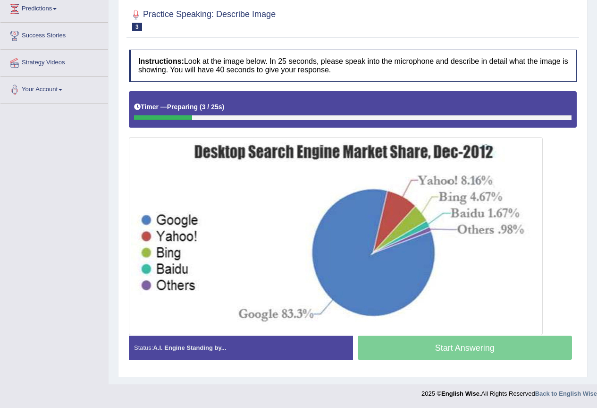
scroll to position [132, 0]
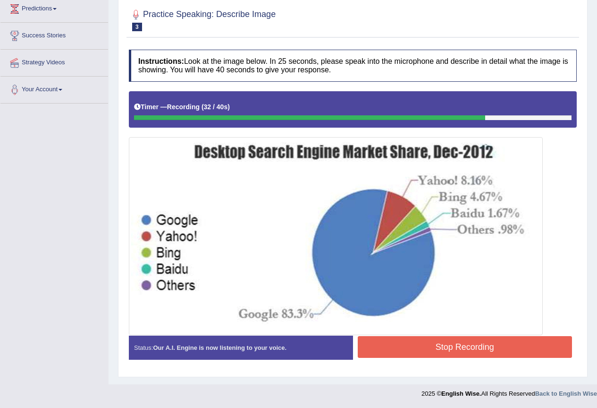
click at [443, 350] on button "Stop Recording" at bounding box center [465, 347] width 215 height 22
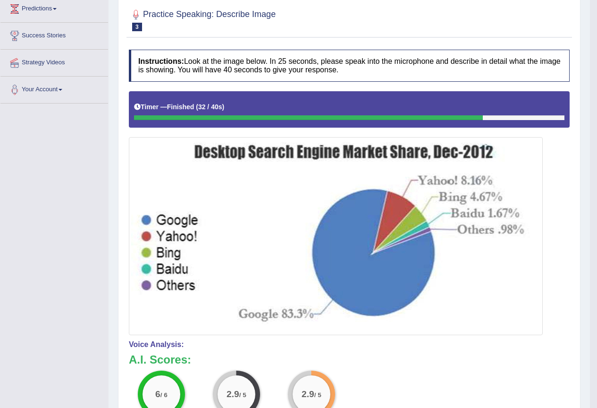
scroll to position [85, 0]
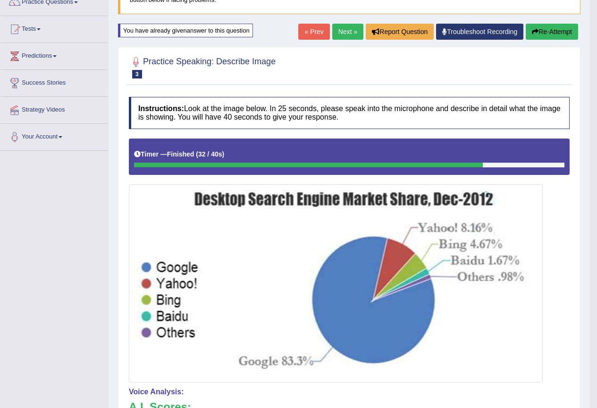
click at [542, 34] on button "Re-Attempt" at bounding box center [552, 32] width 52 height 16
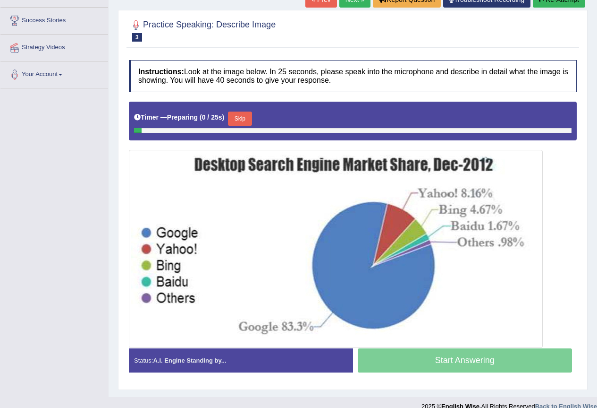
scroll to position [160, 0]
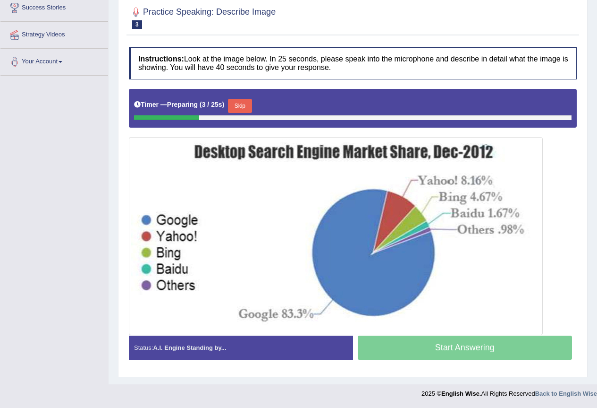
click at [246, 104] on button "Skip" at bounding box center [240, 106] width 24 height 14
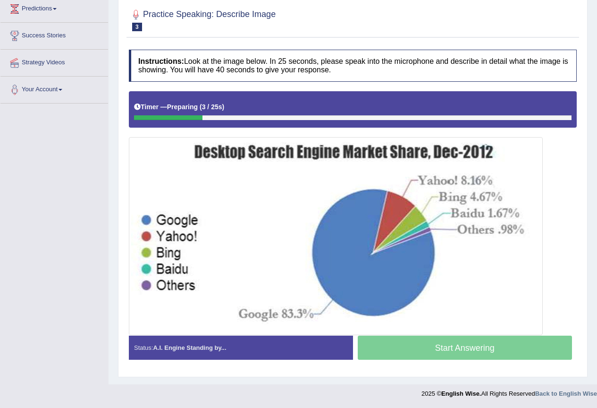
scroll to position [132, 0]
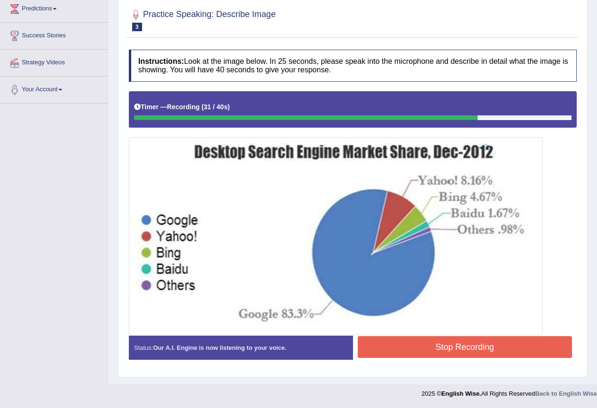
click at [380, 362] on div "Status: Our A.I. Engine is now listening to your voice. Start Answering Stop Re…" at bounding box center [353, 352] width 448 height 34
click at [382, 349] on button "Stop Recording" at bounding box center [465, 347] width 215 height 22
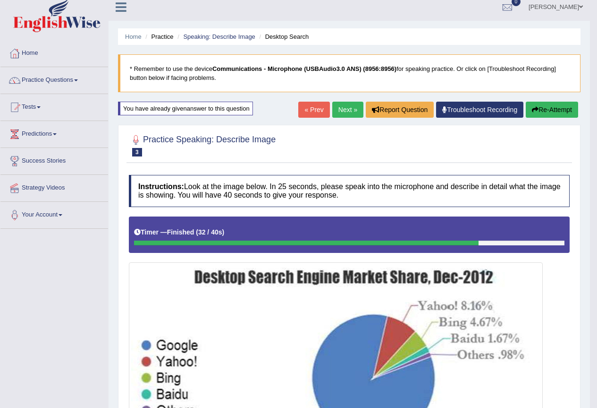
scroll to position [0, 0]
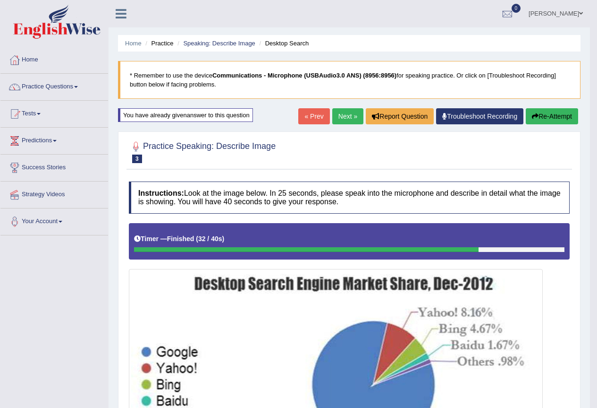
click at [343, 118] on link "Next »" at bounding box center [348, 116] width 31 height 16
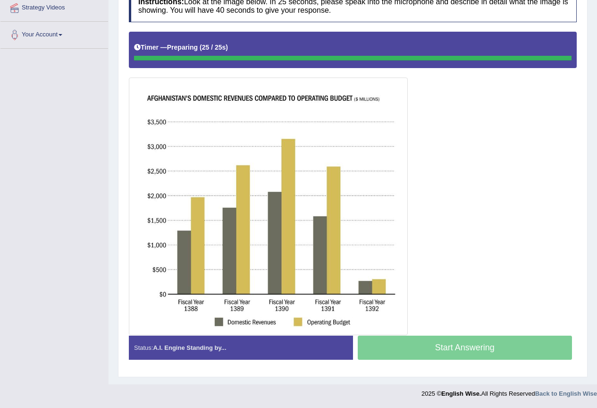
scroll to position [187, 0]
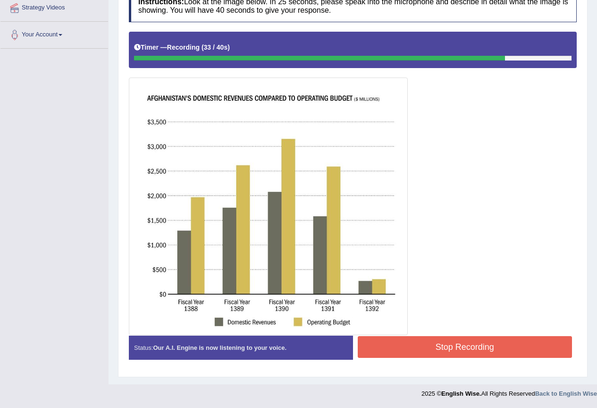
click at [374, 347] on button "Stop Recording" at bounding box center [465, 347] width 215 height 22
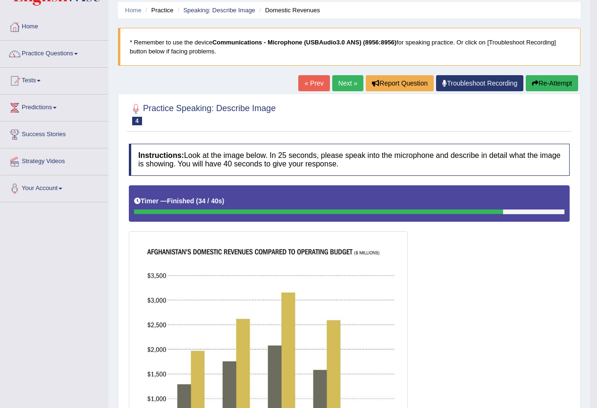
scroll to position [0, 0]
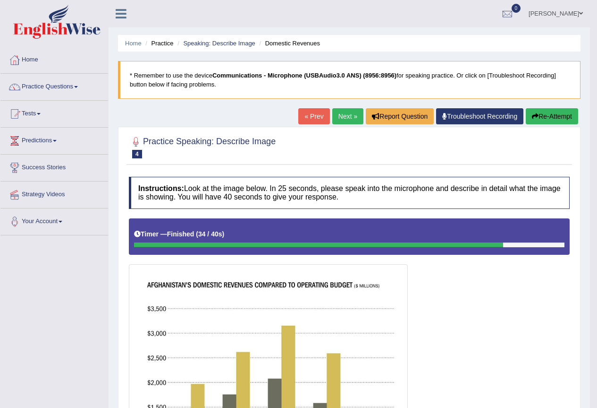
click at [549, 115] on button "Re-Attempt" at bounding box center [552, 116] width 52 height 16
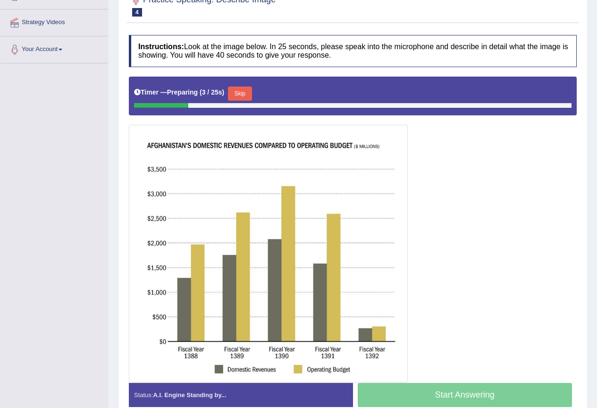
scroll to position [189, 0]
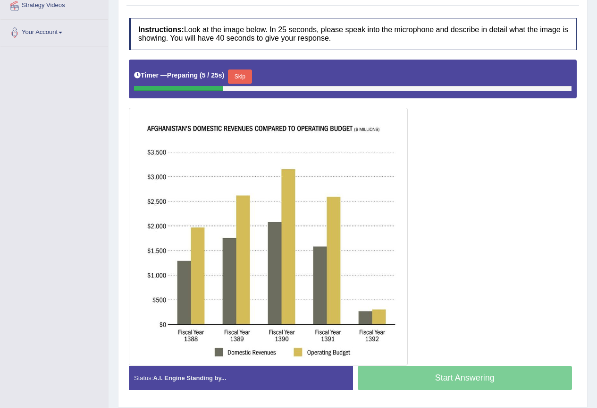
click at [252, 77] on button "Skip" at bounding box center [240, 76] width 24 height 14
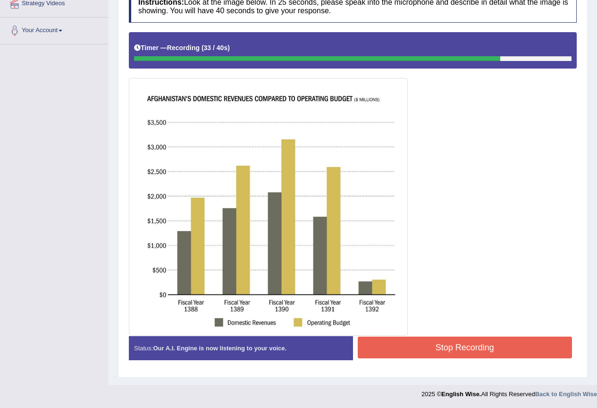
scroll to position [191, 0]
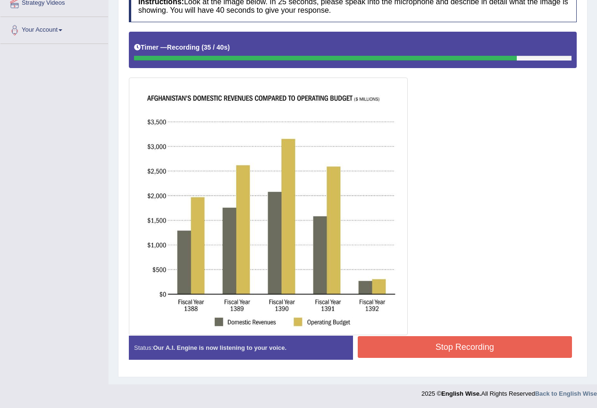
click at [389, 344] on button "Stop Recording" at bounding box center [465, 347] width 215 height 22
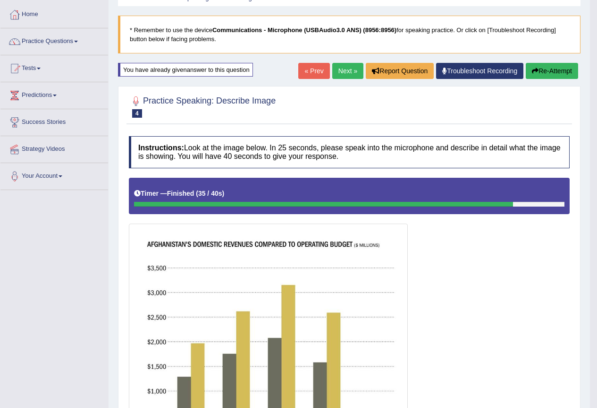
scroll to position [2, 0]
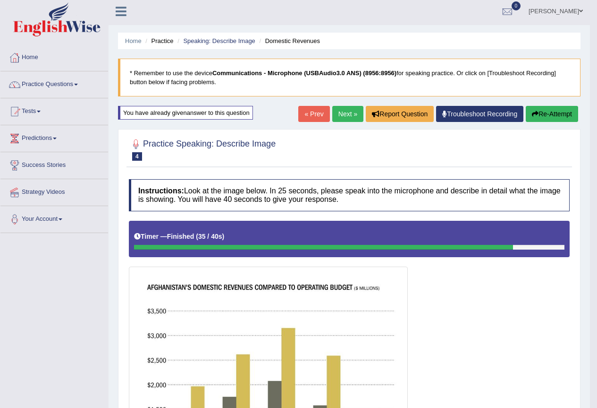
click at [341, 116] on link "Next »" at bounding box center [348, 114] width 31 height 16
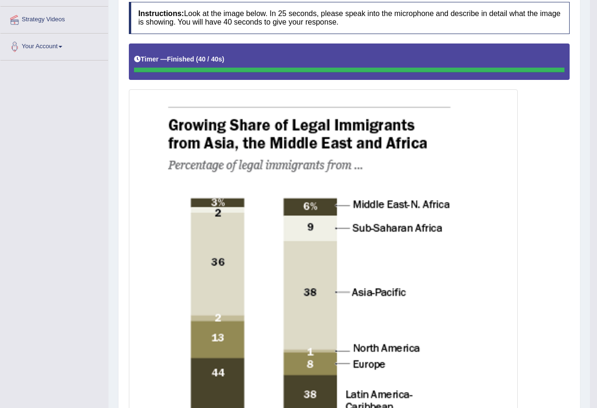
scroll to position [17, 0]
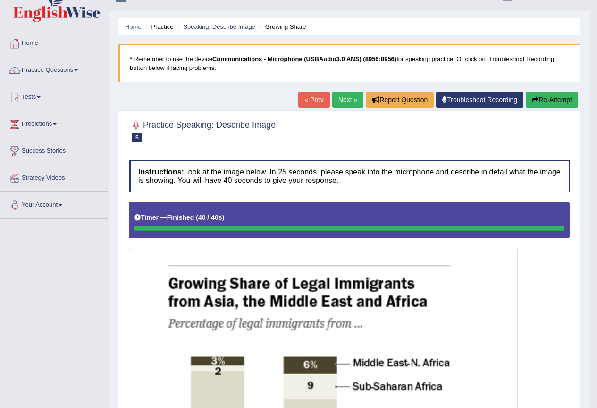
click at [343, 102] on link "Next »" at bounding box center [348, 100] width 31 height 16
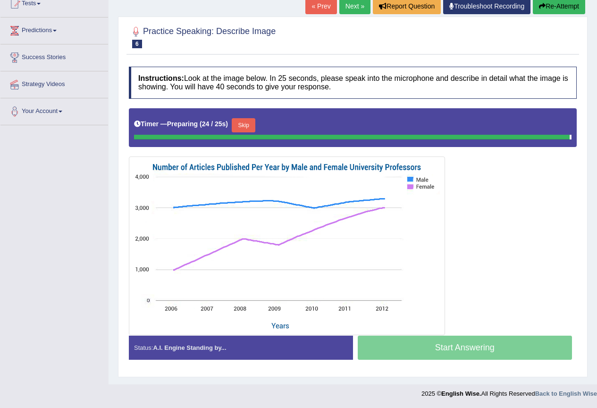
scroll to position [108, 0]
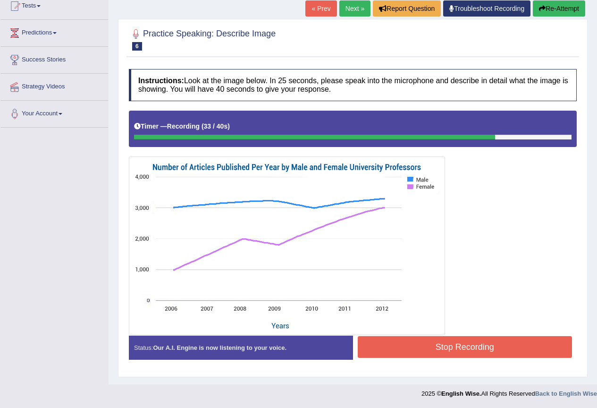
click at [403, 344] on button "Stop Recording" at bounding box center [465, 347] width 215 height 22
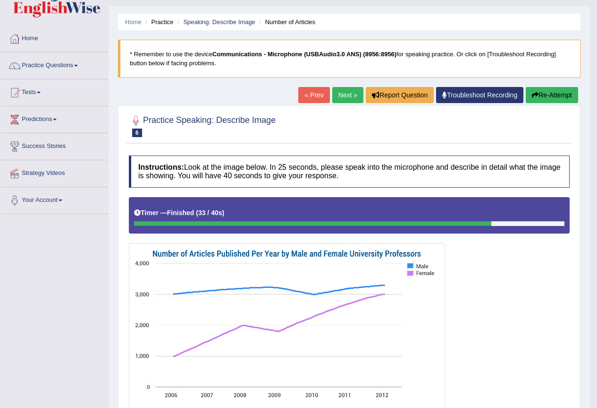
scroll to position [0, 0]
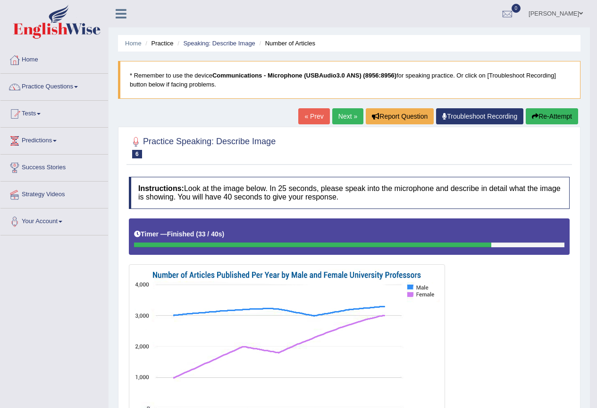
click at [344, 119] on link "Next »" at bounding box center [348, 116] width 31 height 16
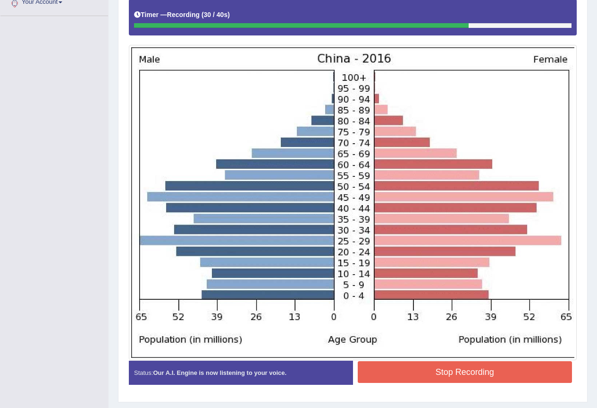
scroll to position [236, 0]
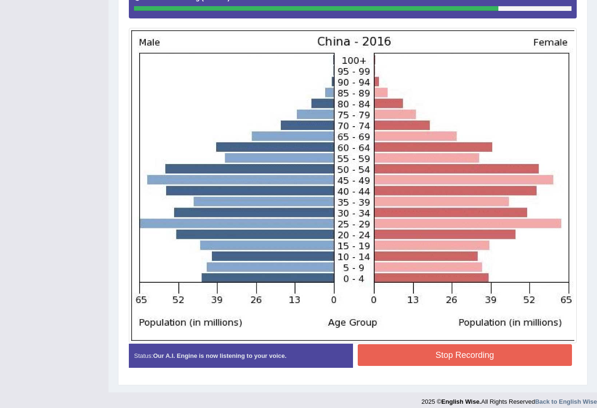
click at [407, 354] on button "Stop Recording" at bounding box center [465, 355] width 215 height 22
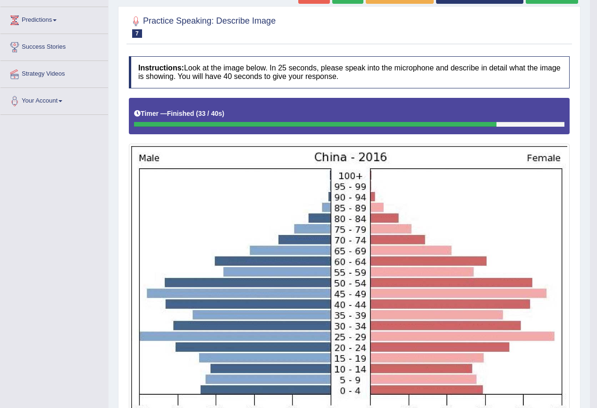
scroll to position [94, 0]
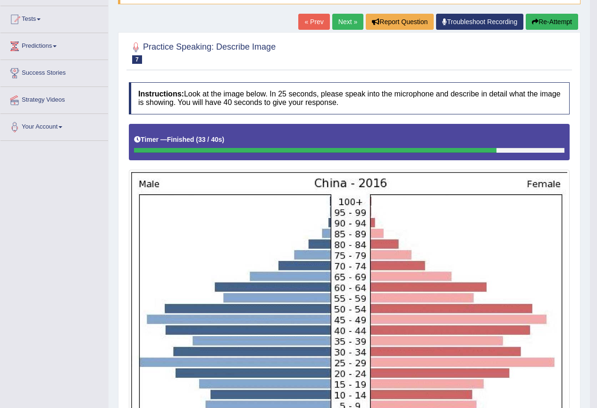
click at [341, 21] on link "Next »" at bounding box center [348, 22] width 31 height 16
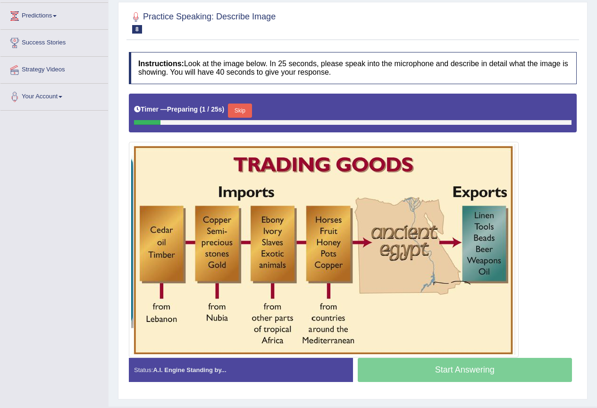
scroll to position [142, 0]
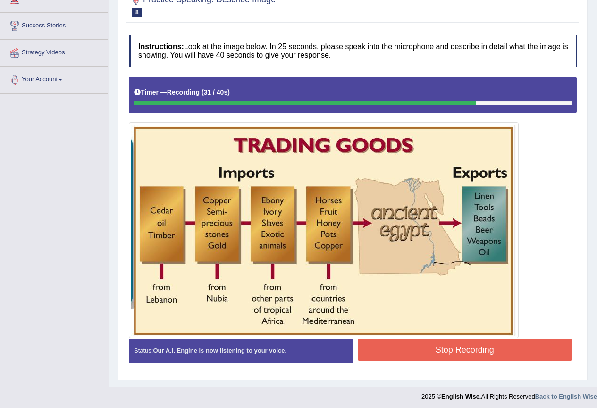
click at [437, 348] on button "Stop Recording" at bounding box center [465, 350] width 215 height 22
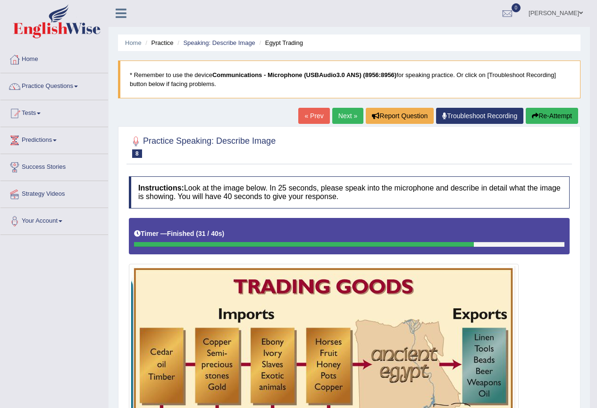
scroll to position [0, 0]
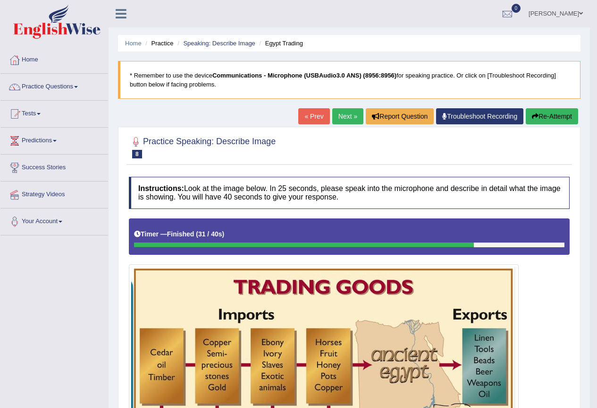
click at [349, 114] on link "Next »" at bounding box center [348, 116] width 31 height 16
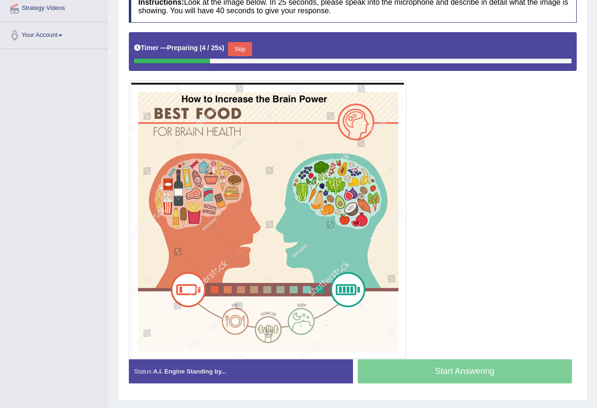
scroll to position [189, 0]
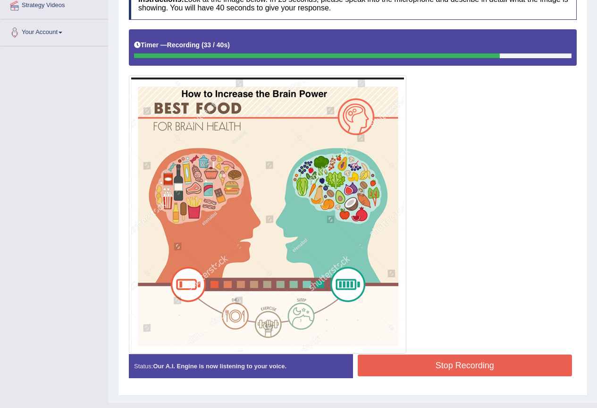
click at [384, 360] on button "Stop Recording" at bounding box center [465, 365] width 215 height 22
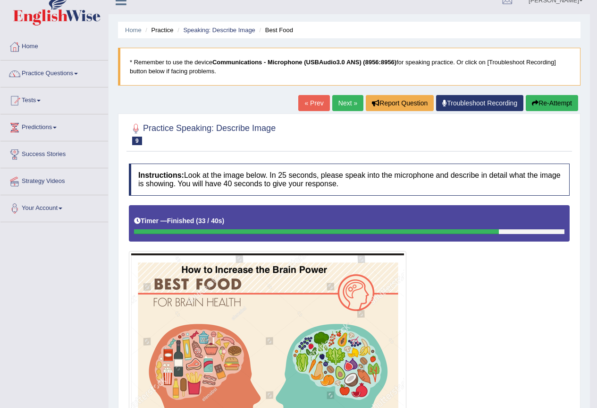
scroll to position [0, 0]
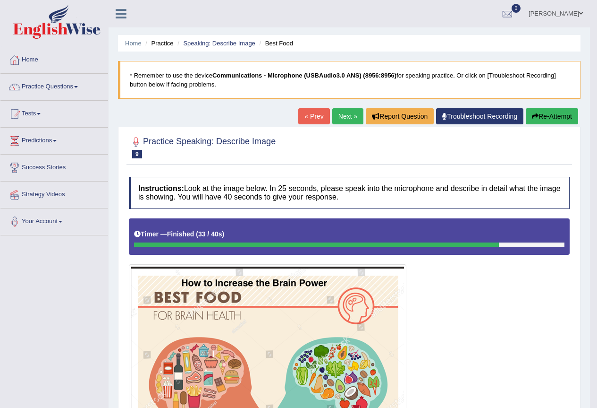
click at [341, 119] on link "Next »" at bounding box center [348, 116] width 31 height 16
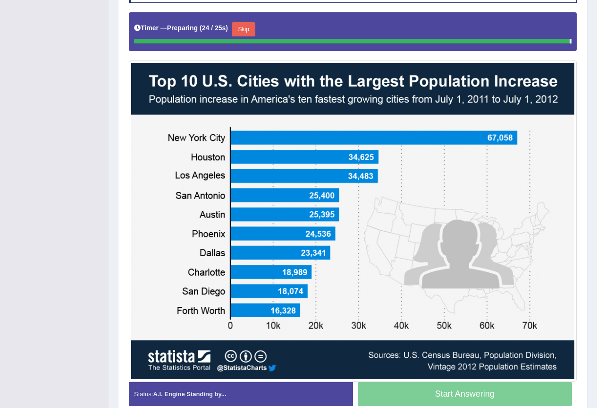
scroll to position [211, 0]
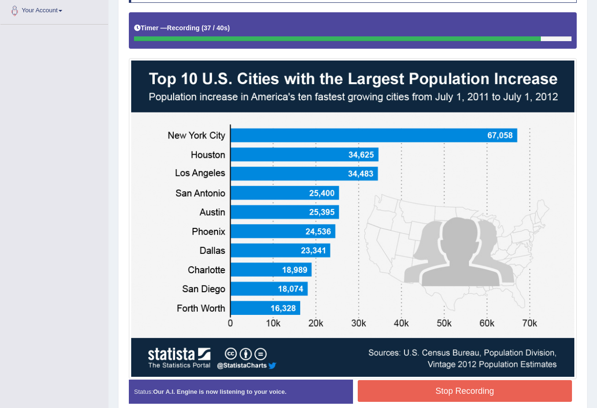
click at [397, 393] on button "Stop Recording" at bounding box center [465, 391] width 215 height 22
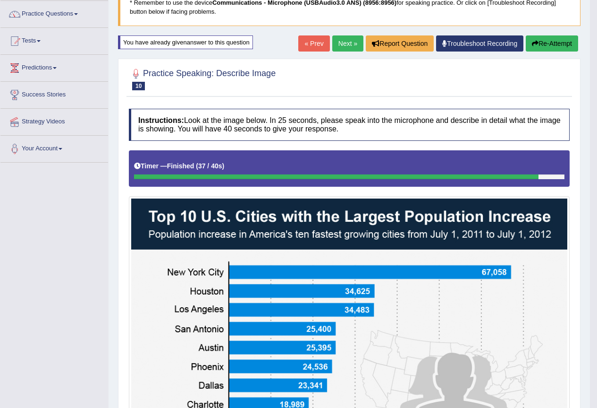
scroll to position [69, 0]
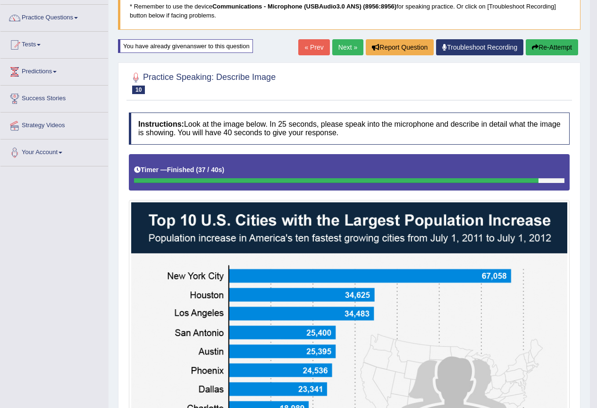
click at [544, 43] on button "Re-Attempt" at bounding box center [552, 47] width 52 height 16
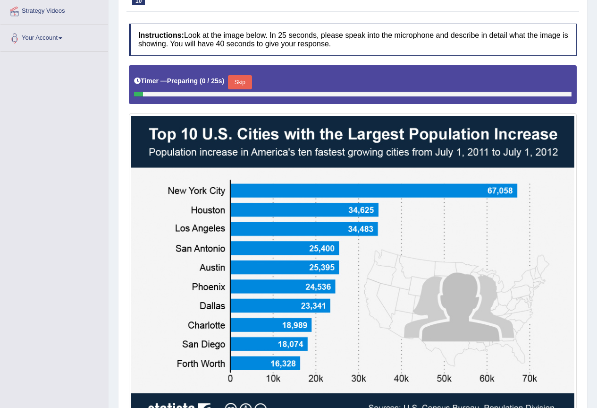
scroll to position [218, 0]
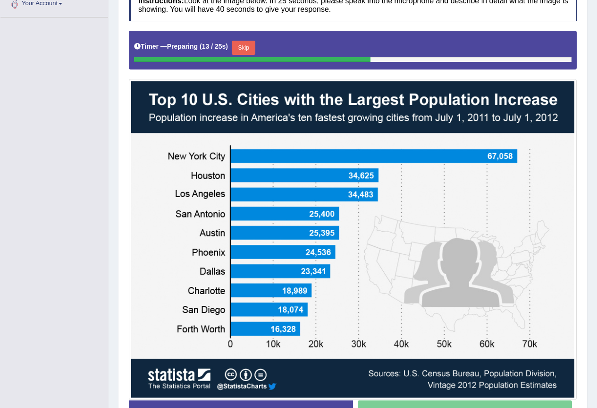
click at [244, 43] on button "Skip" at bounding box center [244, 48] width 24 height 14
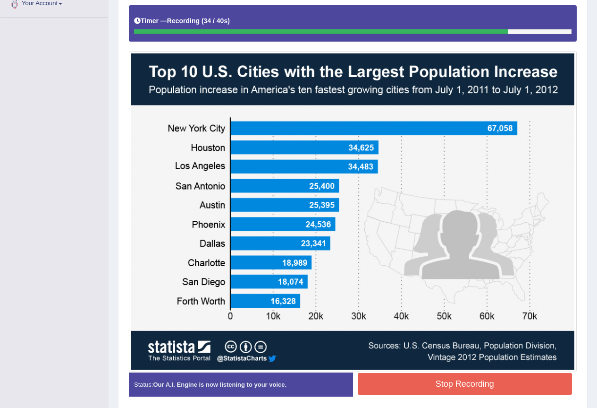
click at [436, 380] on button "Stop Recording" at bounding box center [465, 384] width 215 height 22
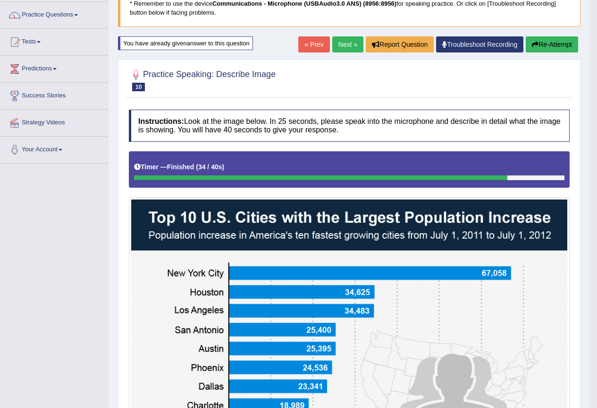
scroll to position [29, 0]
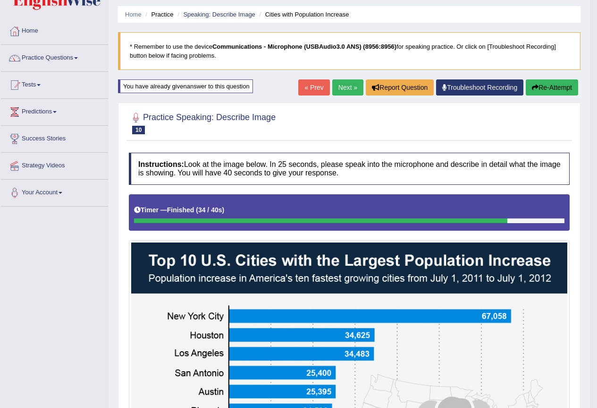
click at [344, 85] on link "Next »" at bounding box center [348, 87] width 31 height 16
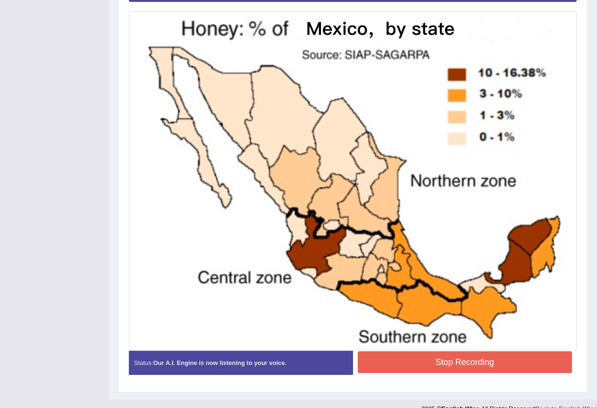
scroll to position [268, 0]
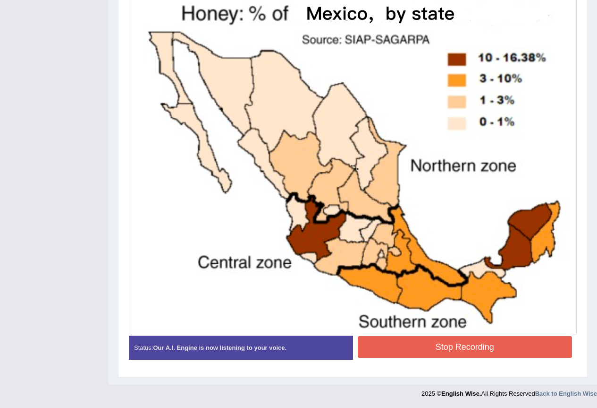
click at [442, 349] on button "Stop Recording" at bounding box center [465, 347] width 215 height 22
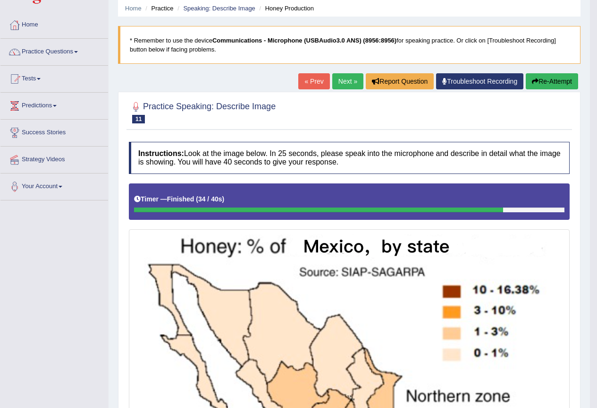
scroll to position [32, 0]
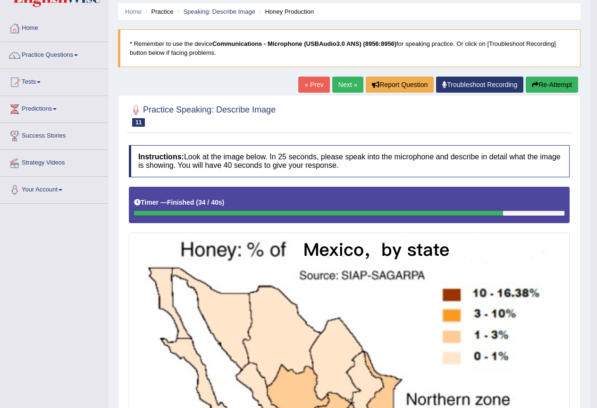
click at [545, 81] on button "Re-Attempt" at bounding box center [552, 85] width 52 height 16
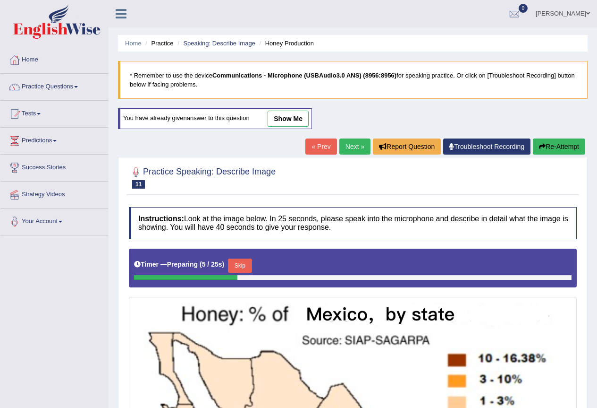
click at [548, 17] on link "[PERSON_NAME]" at bounding box center [563, 12] width 68 height 25
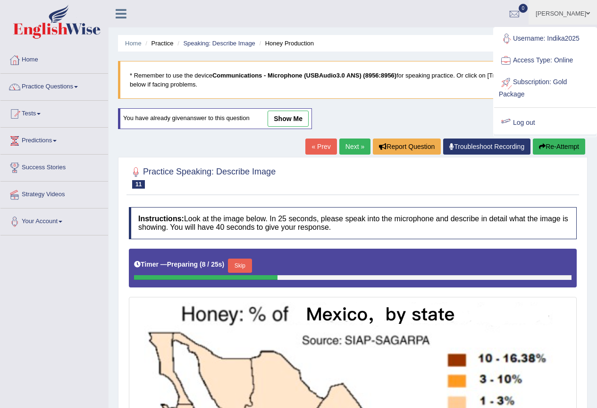
click at [527, 122] on link "Log out" at bounding box center [546, 123] width 102 height 22
